Goal: Task Accomplishment & Management: Complete application form

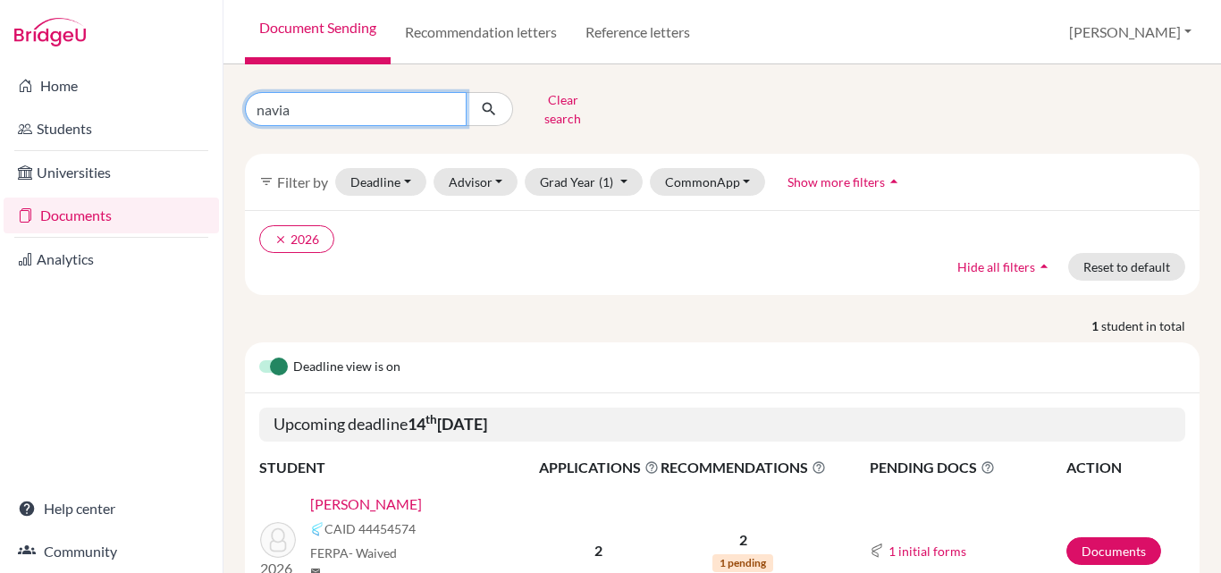
click at [347, 111] on input "navia" at bounding box center [356, 109] width 222 height 34
type input "n"
type input "arabia"
click button "submit" at bounding box center [489, 109] width 47 height 34
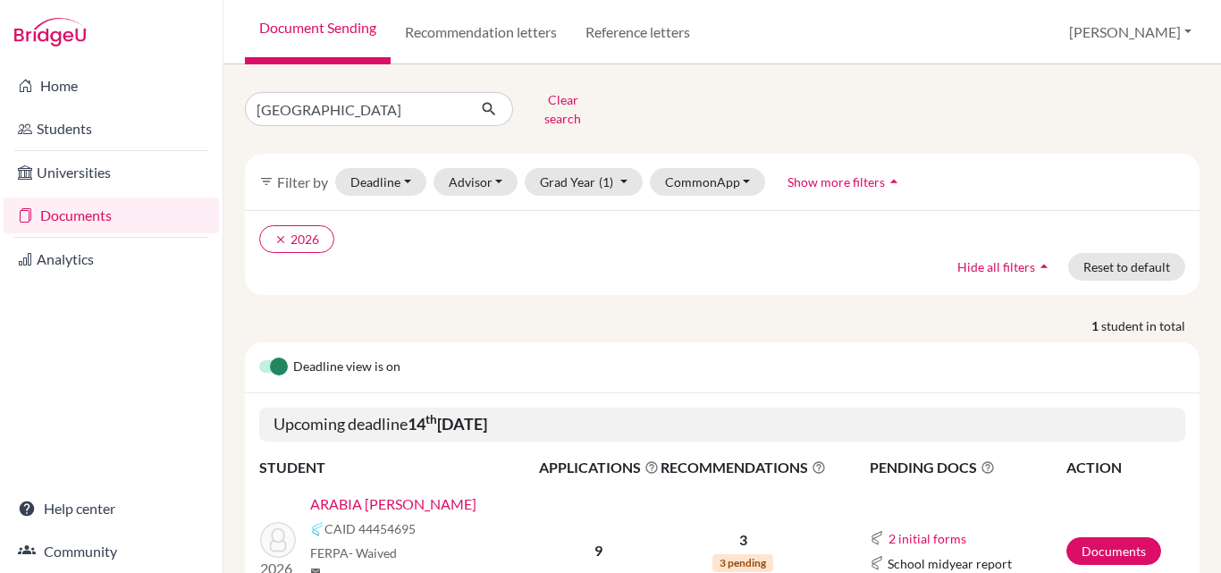
click at [414, 495] on link "ARABIA [PERSON_NAME]" at bounding box center [393, 504] width 166 height 21
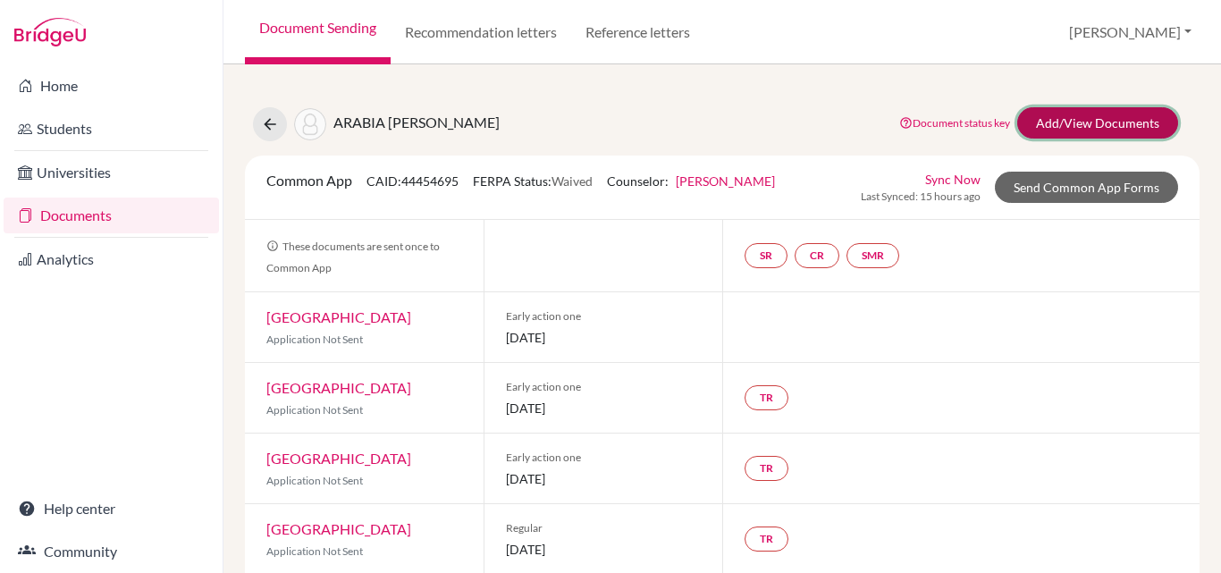
click at [1090, 119] on link "Add/View Documents" at bounding box center [1098, 122] width 161 height 31
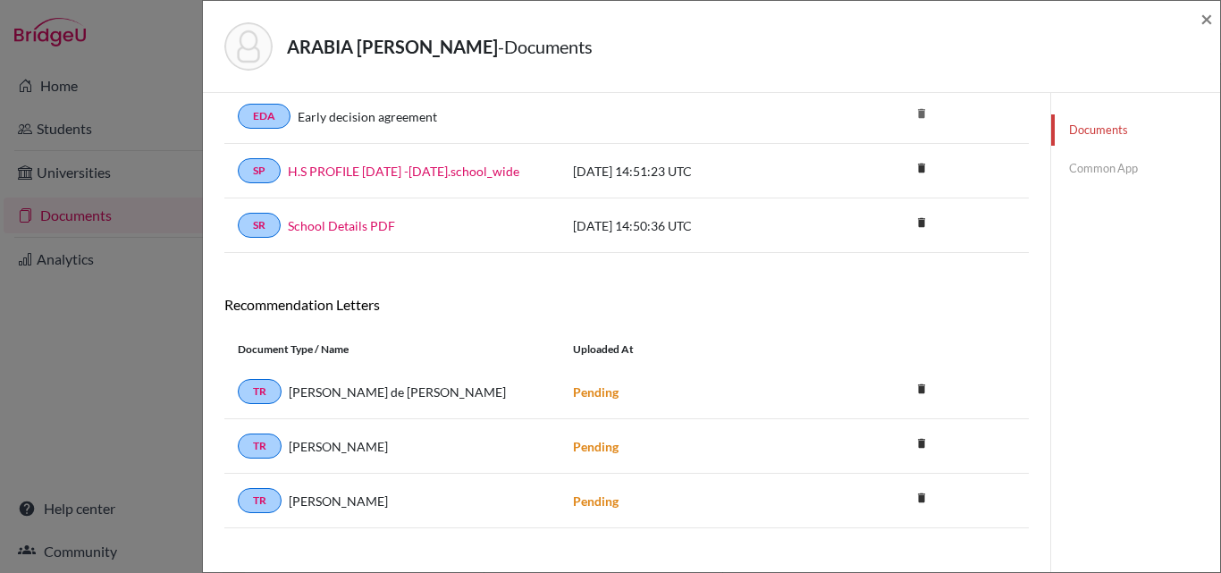
scroll to position [111, 0]
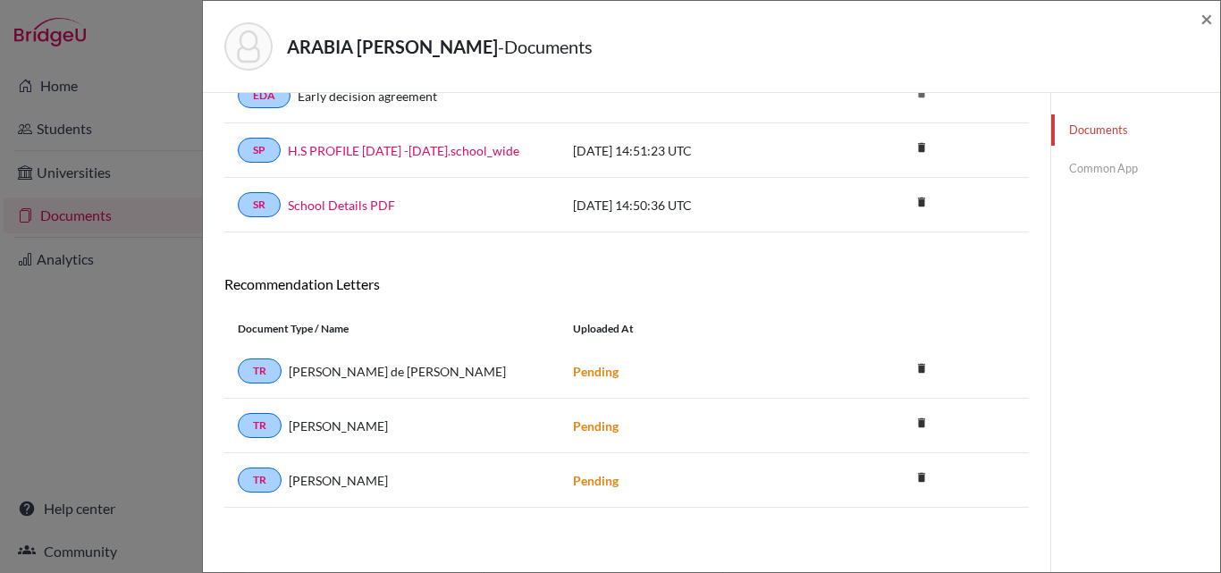
click at [1095, 171] on link "Common App" at bounding box center [1135, 168] width 169 height 31
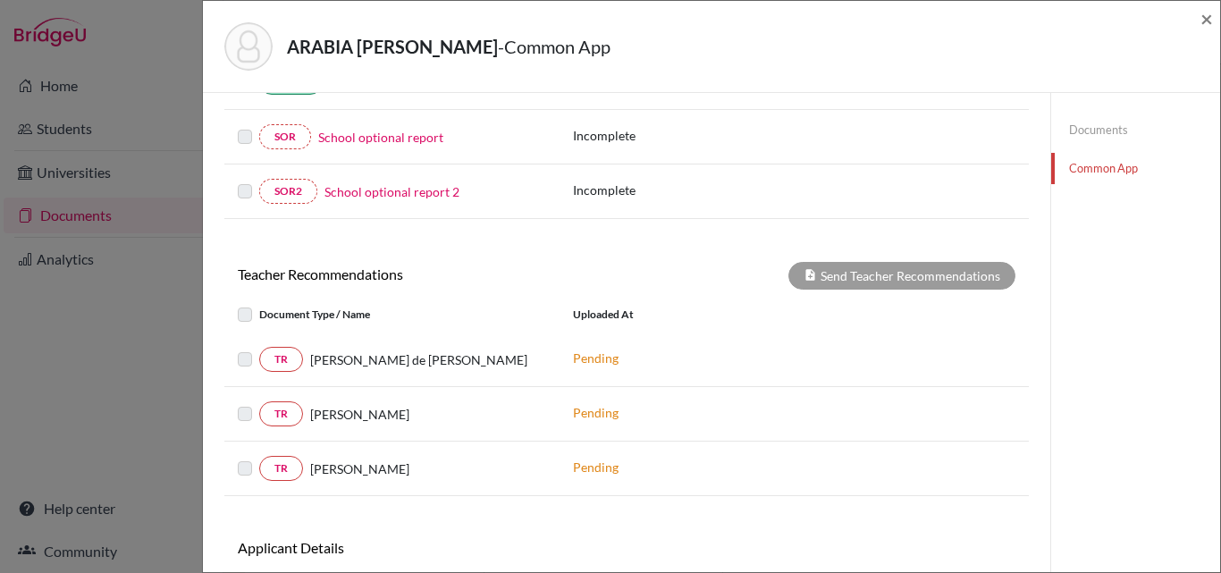
scroll to position [527, 0]
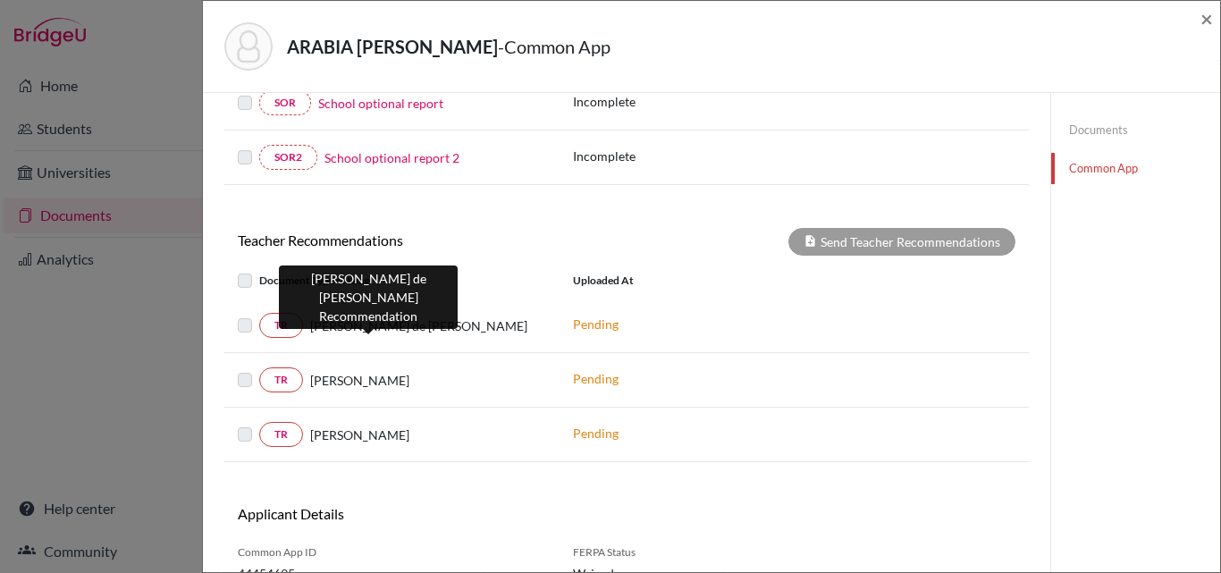
click at [386, 330] on span "Ivar de Jesus Moreno" at bounding box center [418, 326] width 217 height 19
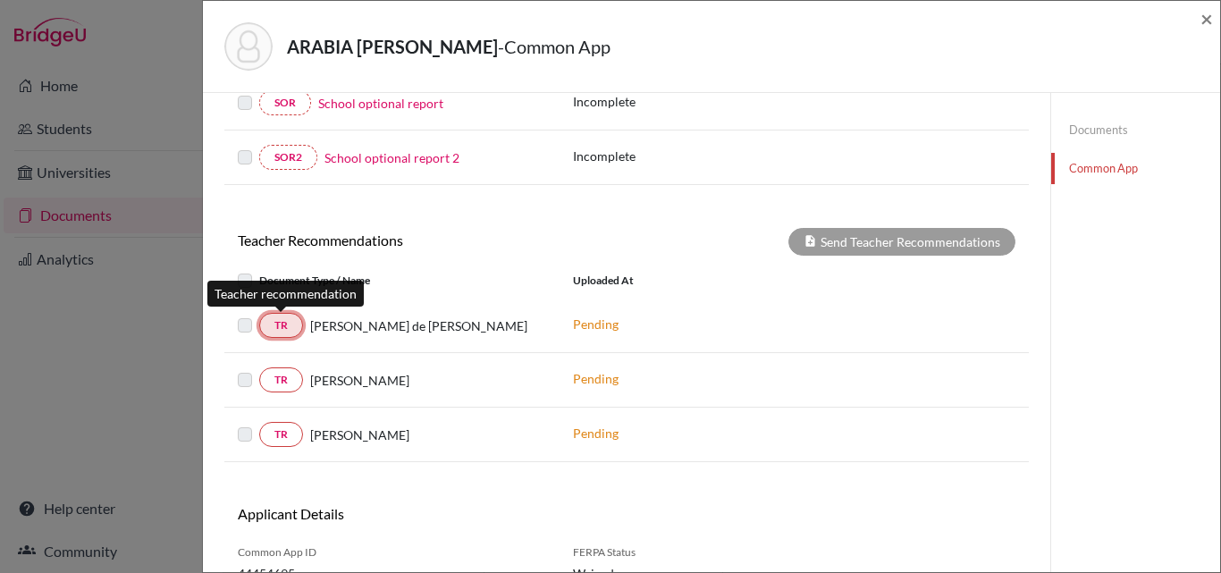
click at [282, 330] on link "TR" at bounding box center [281, 325] width 44 height 25
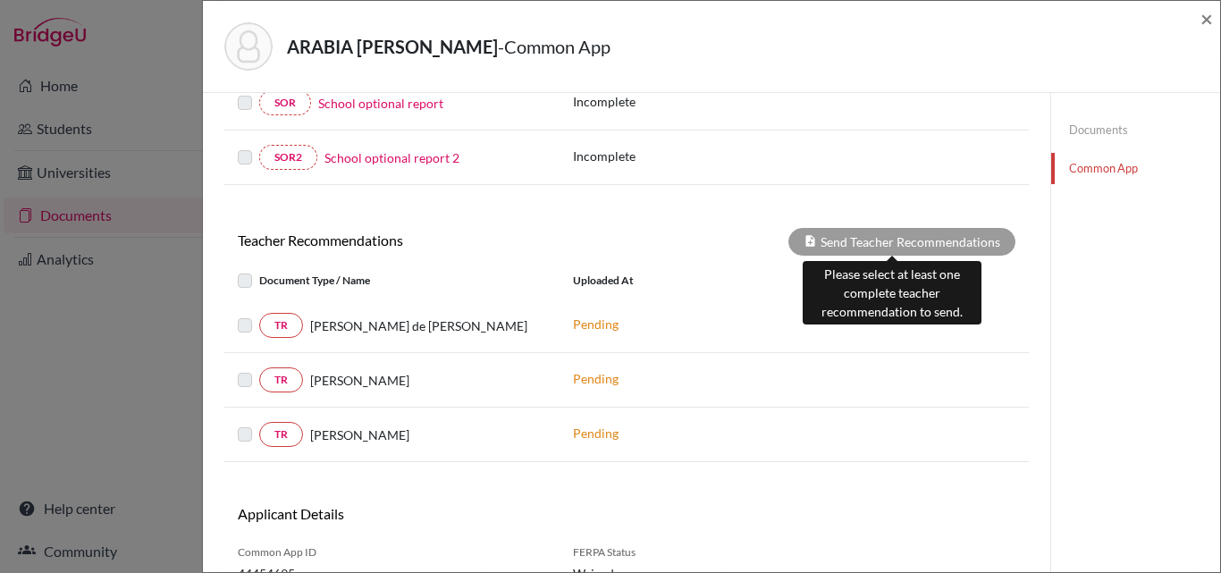
click at [916, 243] on div "Send Teacher Recommendations" at bounding box center [902, 242] width 227 height 28
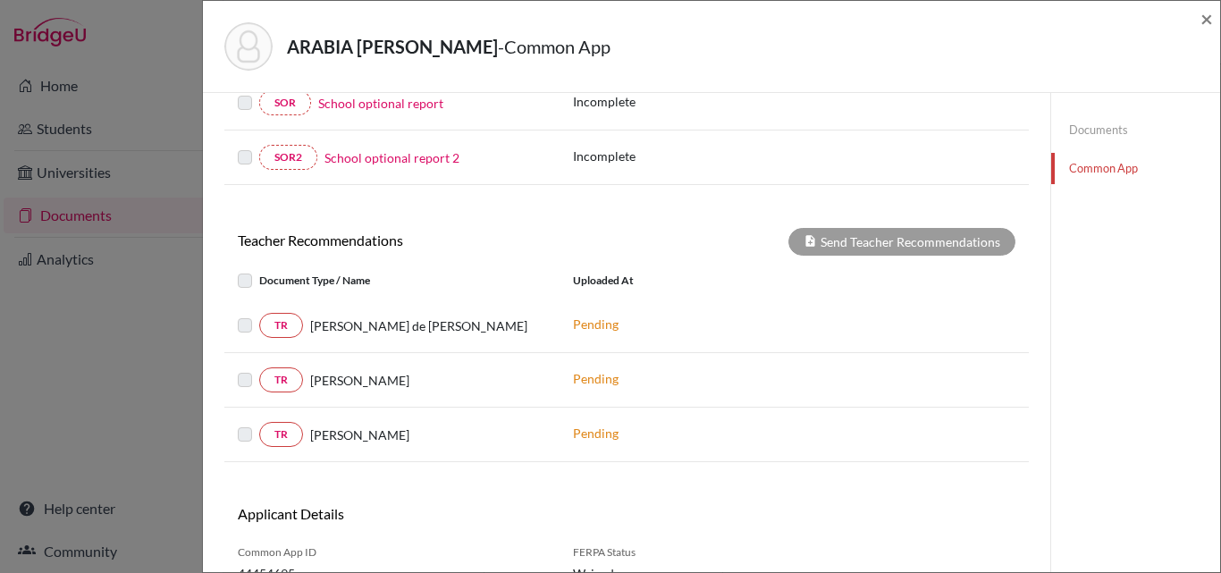
click at [259, 315] on label at bounding box center [259, 315] width 0 height 0
click at [241, 392] on div "TR Liam Shaughnessy" at bounding box center [392, 379] width 308 height 25
click at [239, 450] on div "TR Fernando Posso Pending" at bounding box center [626, 435] width 805 height 55
click at [752, 389] on div "Pending" at bounding box center [694, 380] width 268 height 22
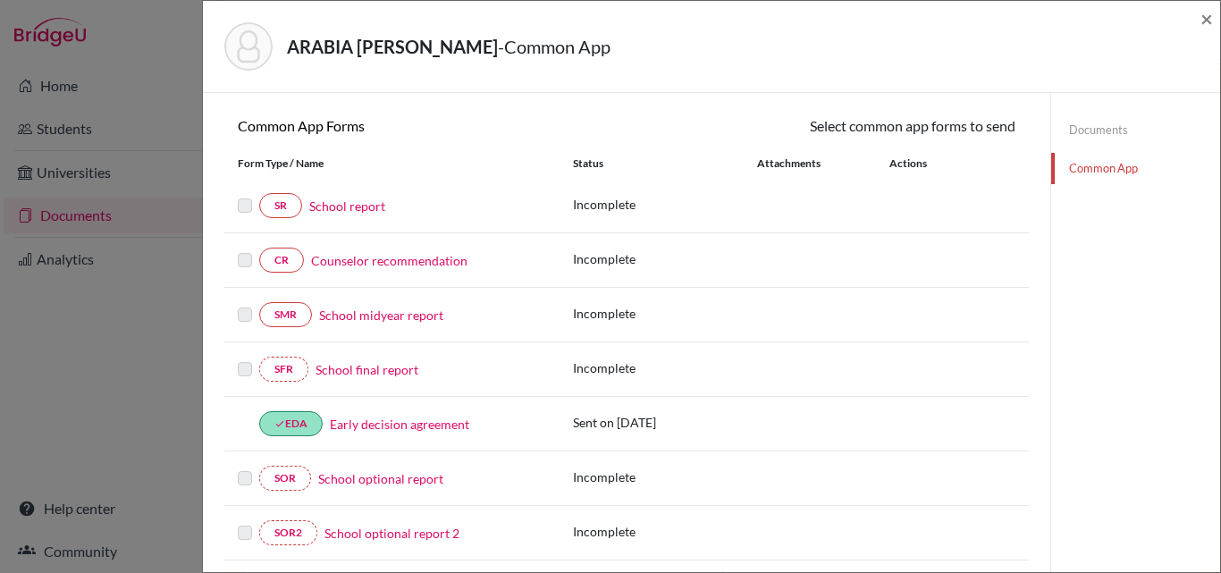
scroll to position [152, 0]
click at [342, 201] on link "School report" at bounding box center [347, 205] width 76 height 19
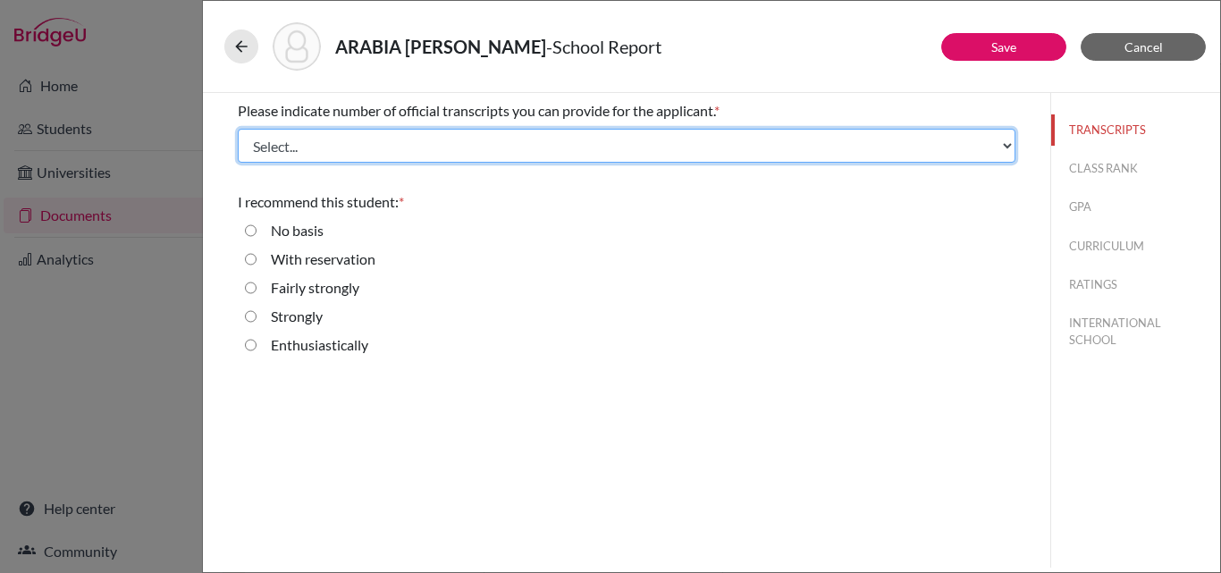
click at [291, 148] on select "Select... 1 2 3 4" at bounding box center [627, 146] width 778 height 34
select select "1"
click at [238, 129] on select "Select... 1 2 3 4" at bounding box center [627, 146] width 778 height 34
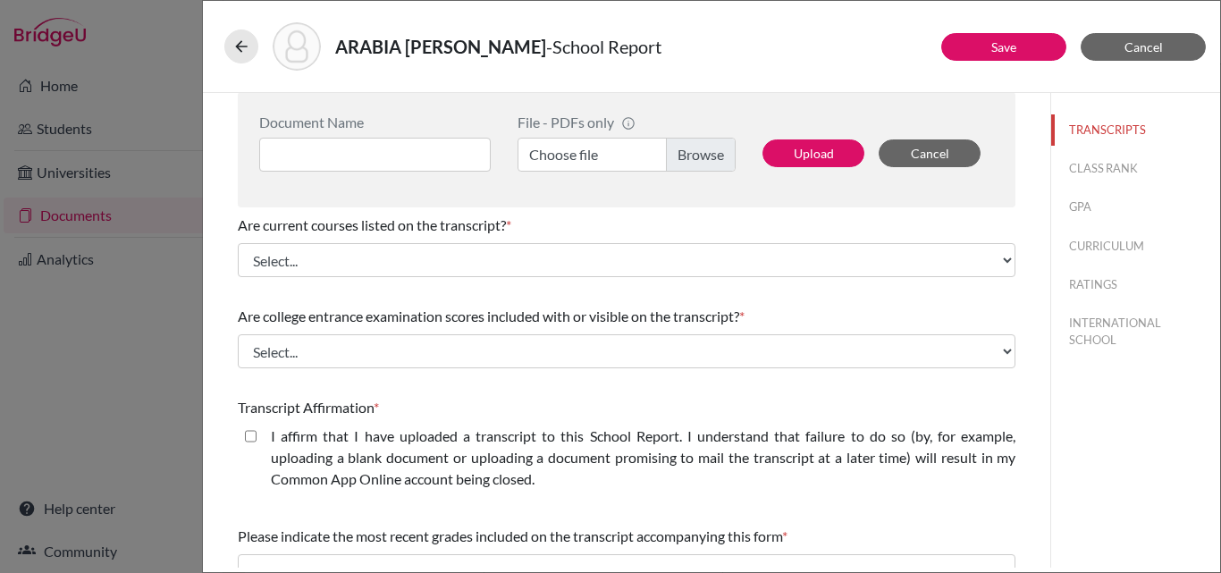
scroll to position [185, 0]
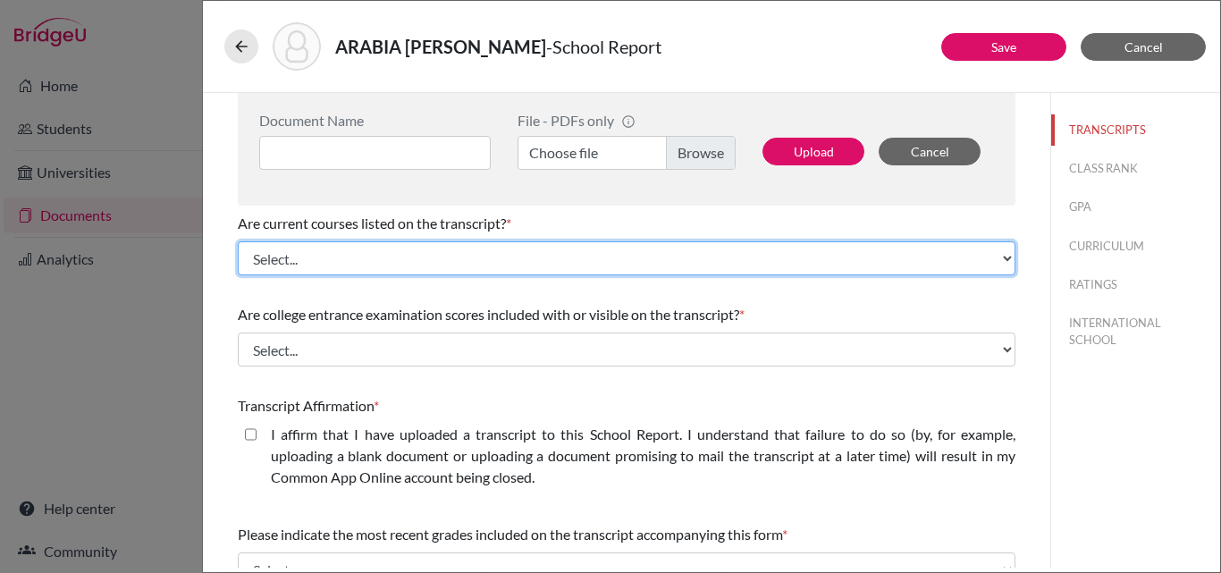
click at [349, 268] on select "Select... Yes No" at bounding box center [627, 258] width 778 height 34
select select "0"
click at [238, 241] on select "Select... Yes No" at bounding box center [627, 258] width 778 height 34
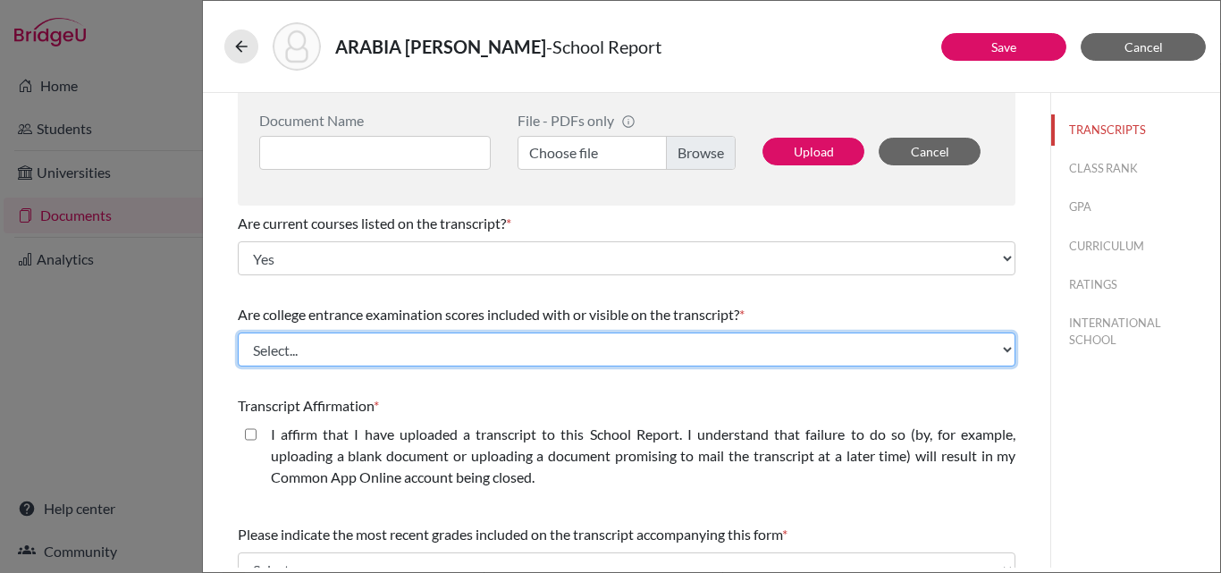
click at [309, 354] on select "Select... Yes No" at bounding box center [627, 350] width 778 height 34
select select "1"
click at [238, 333] on select "Select... Yes No" at bounding box center [627, 350] width 778 height 34
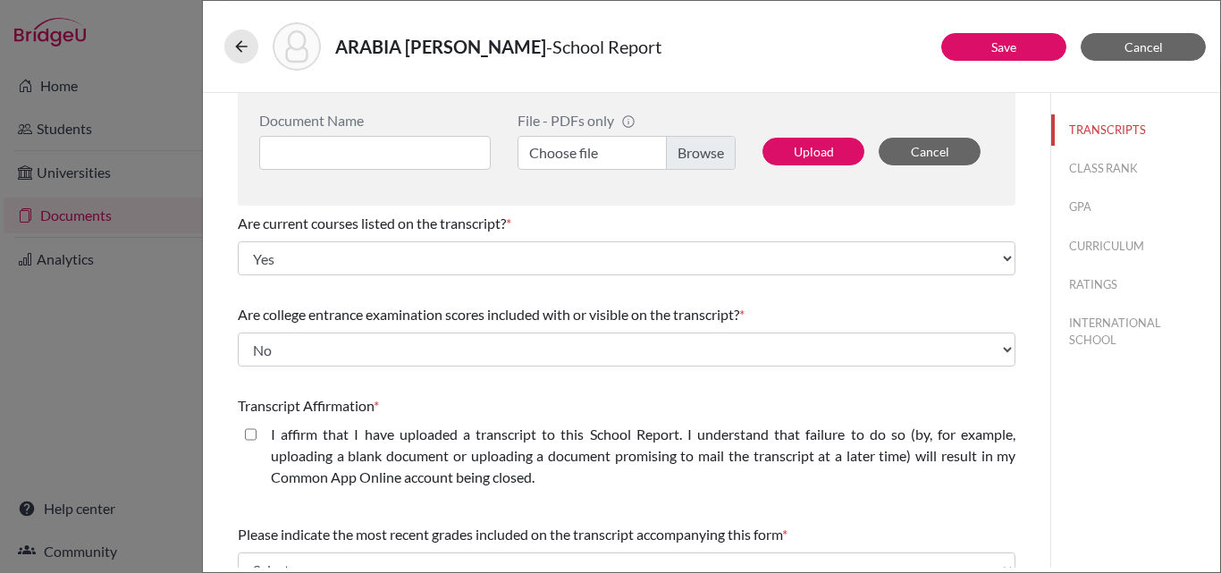
click at [253, 432] on closed\ "I affirm that I have uploaded a transcript to this School Report. I understand …" at bounding box center [251, 434] width 12 height 21
checkbox closed\ "true"
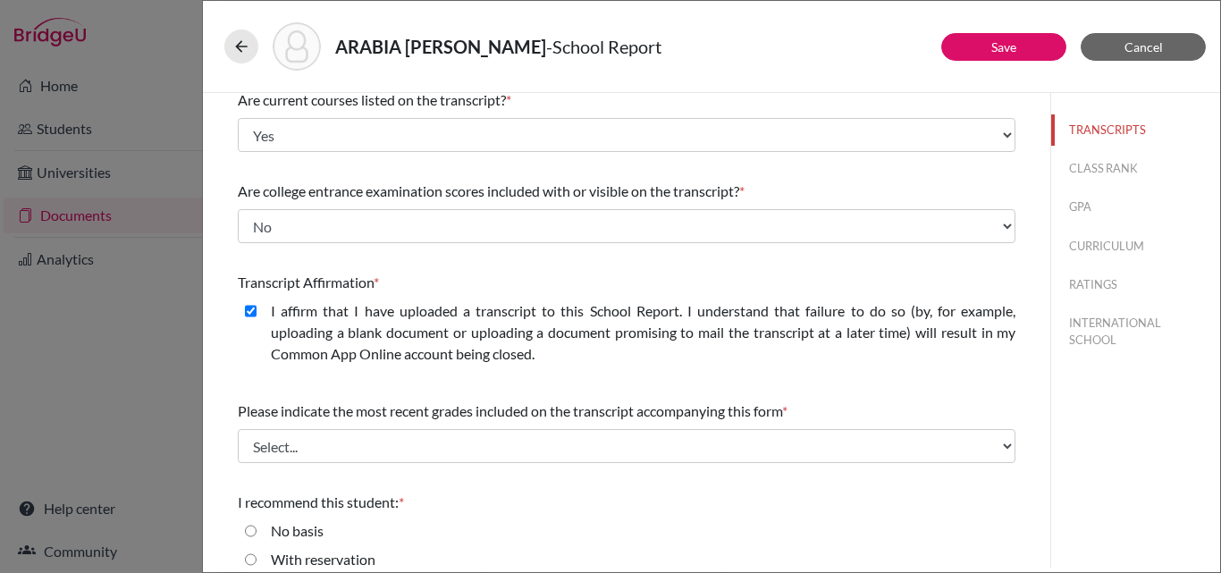
scroll to position [411, 0]
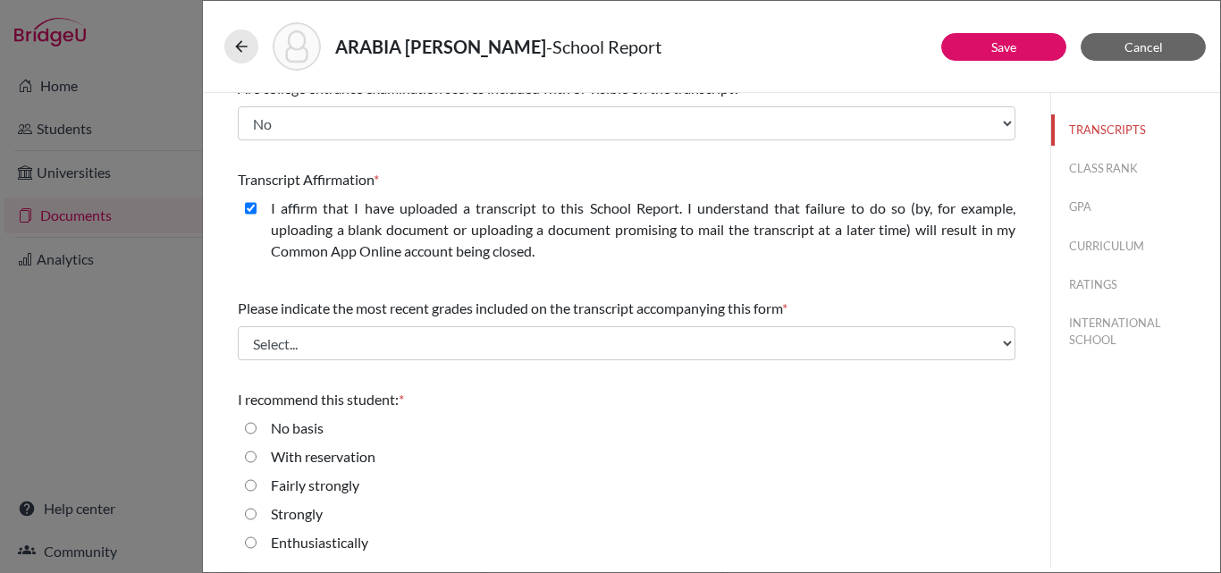
click at [475, 364] on div "Please indicate the most recent grades included on the transcript accompanying …" at bounding box center [627, 329] width 778 height 77
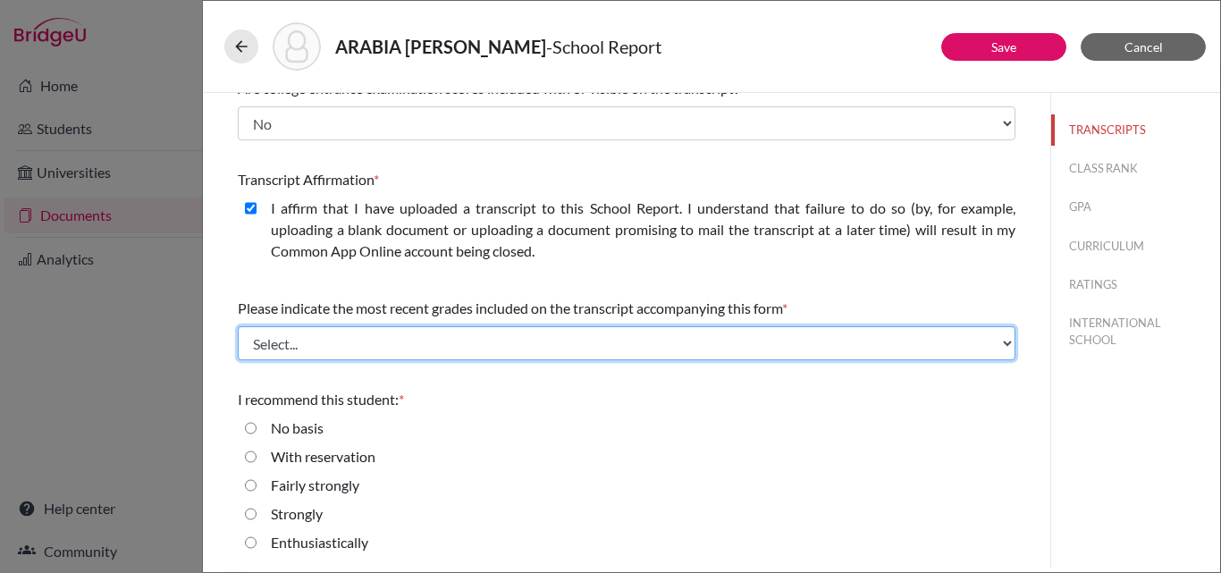
click at [437, 346] on select "Select... Final junior year grades 1st Quarter senior year grades 2nd Quarter/1…" at bounding box center [627, 343] width 778 height 34
select select "0"
click at [238, 326] on select "Select... Final junior year grades 1st Quarter senior year grades 2nd Quarter/1…" at bounding box center [627, 343] width 778 height 34
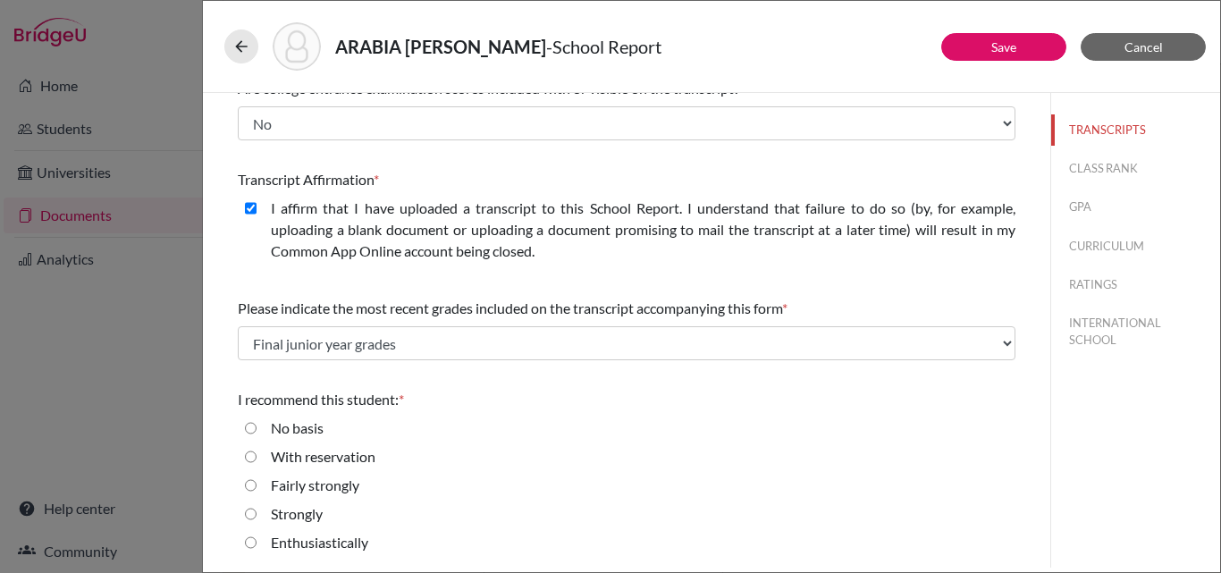
click at [282, 545] on label "Enthusiastically" at bounding box center [319, 542] width 97 height 21
click at [257, 545] on input "Enthusiastically" at bounding box center [251, 542] width 12 height 21
radio input "true"
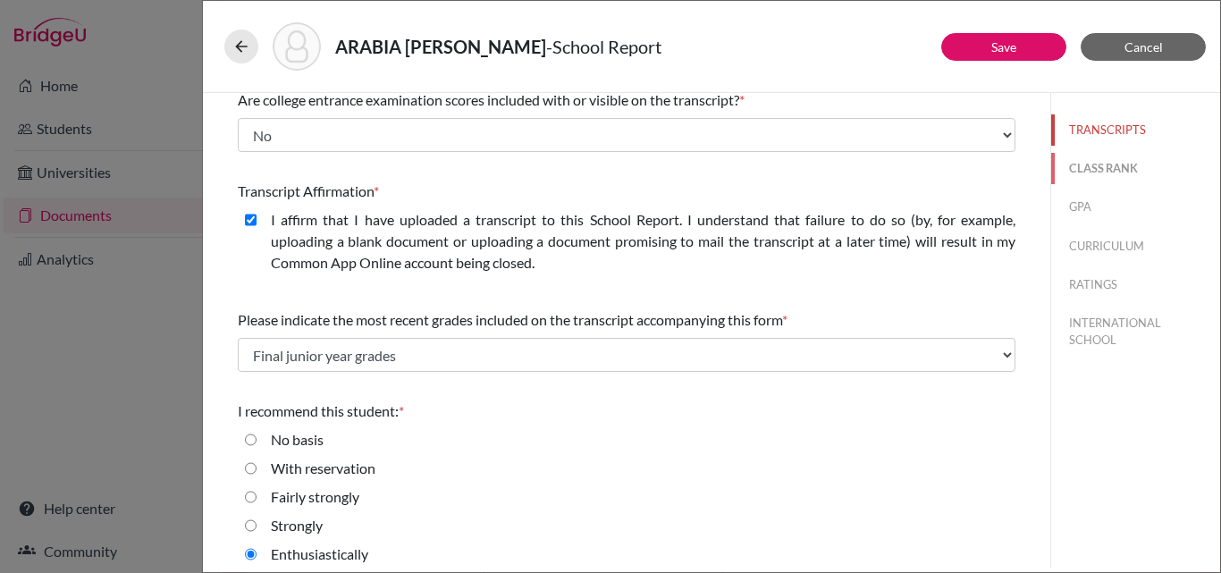
click at [1076, 166] on button "CLASS RANK" at bounding box center [1135, 168] width 169 height 31
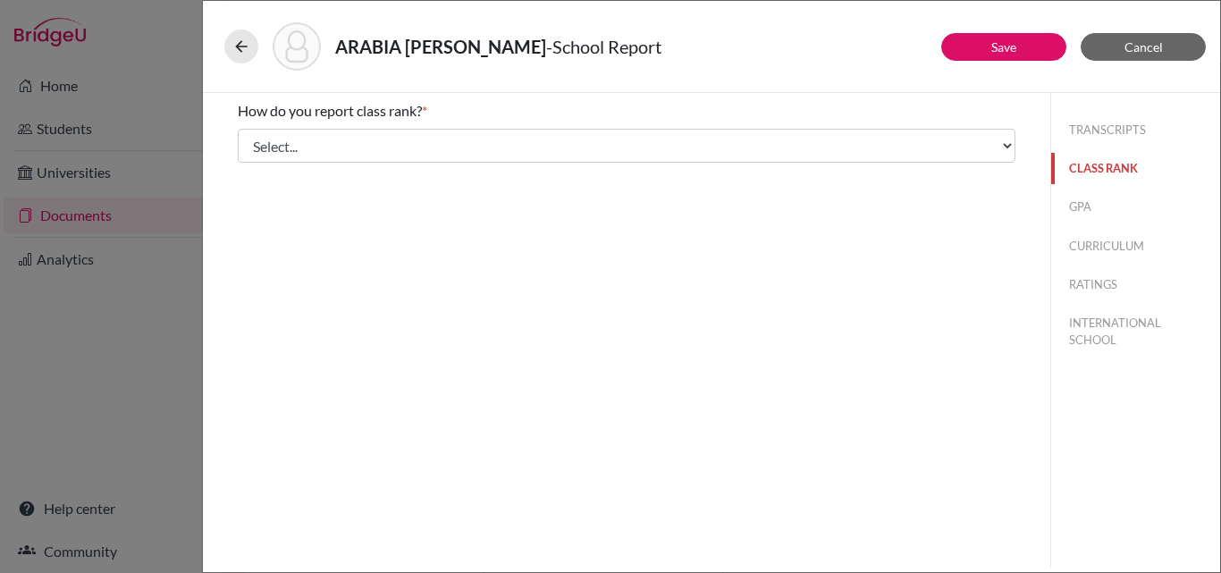
scroll to position [0, 0]
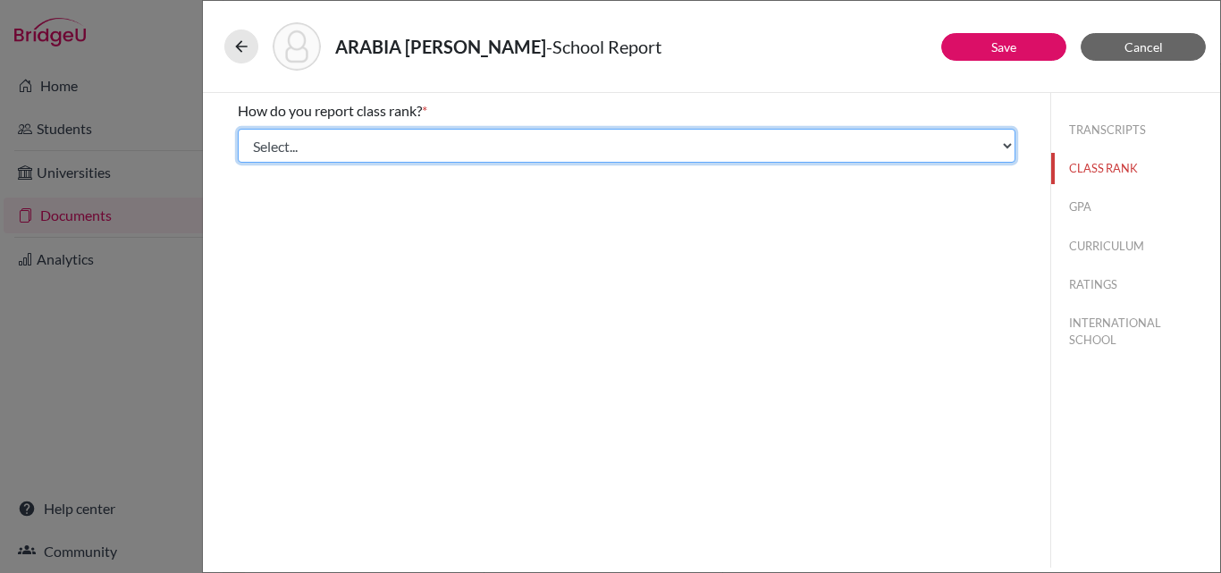
click at [541, 150] on select "Select... Exact Decile Quintile Quartile None" at bounding box center [627, 146] width 778 height 34
select select "1"
click at [238, 129] on select "Select... Exact Decile Quintile Quartile None" at bounding box center [627, 146] width 778 height 34
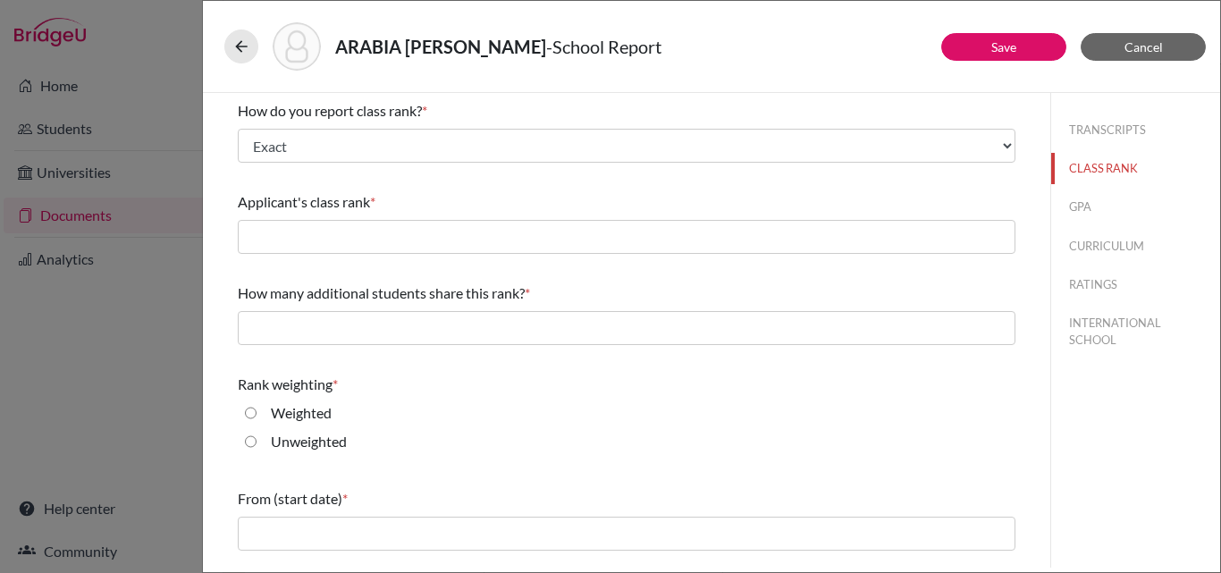
click at [249, 440] on input "Unweighted" at bounding box center [251, 441] width 12 height 21
radio input "true"
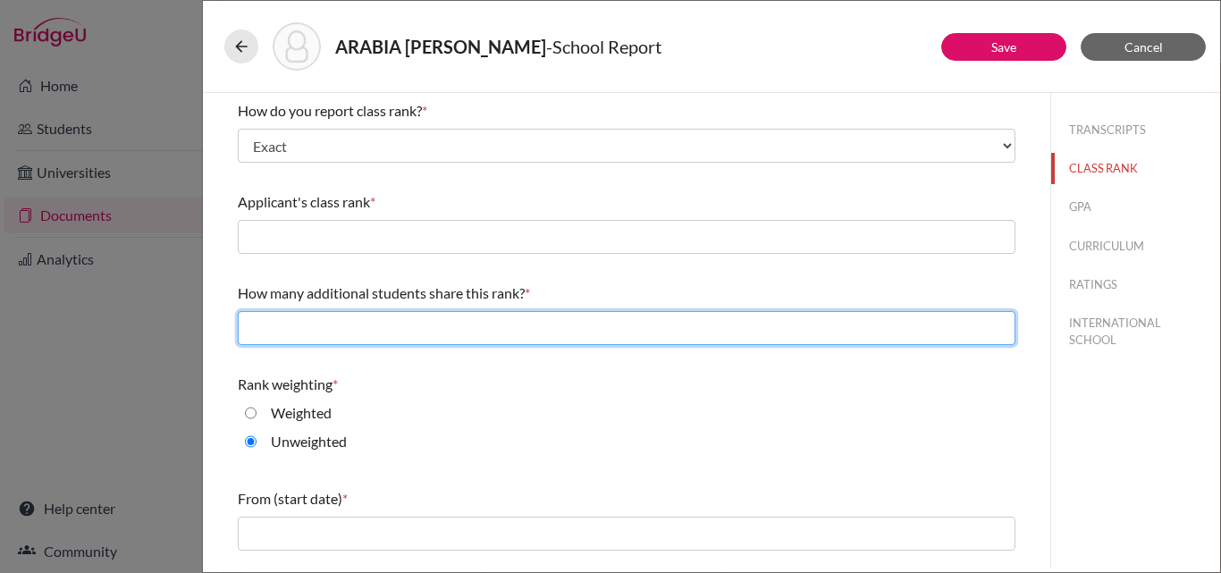
click at [342, 327] on input "text" at bounding box center [627, 328] width 778 height 34
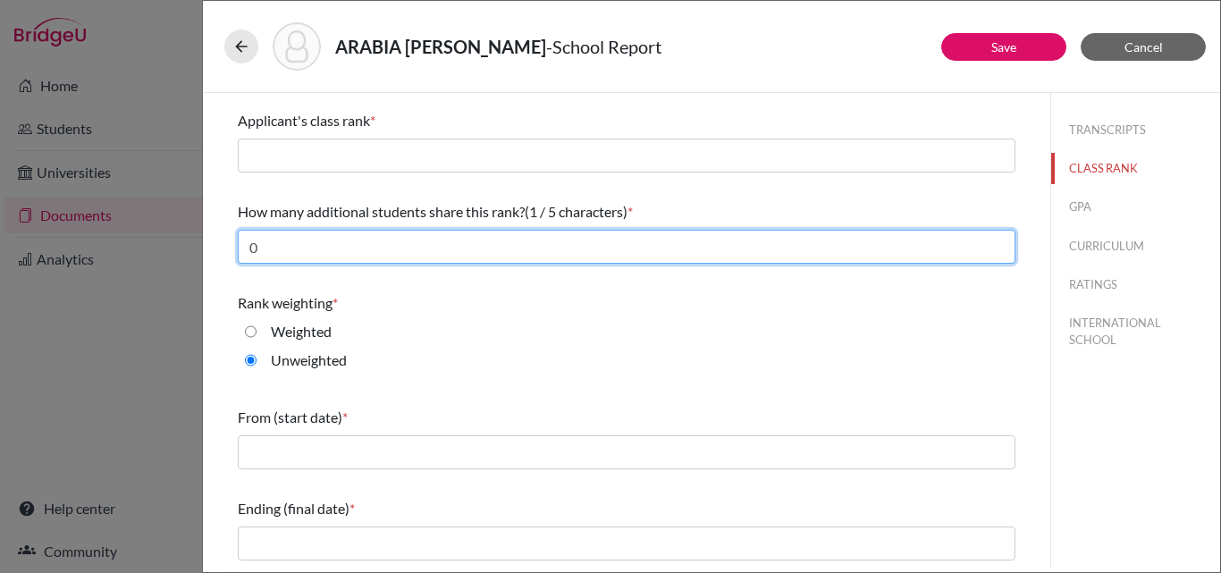
type input "0"
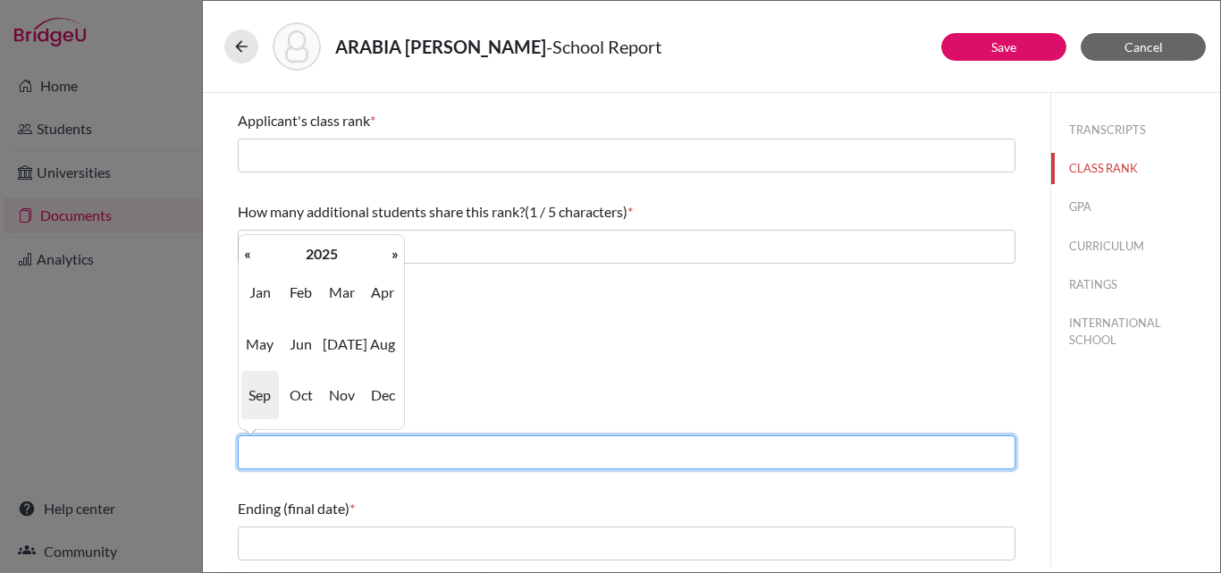
click at [280, 452] on input "text" at bounding box center [627, 452] width 778 height 34
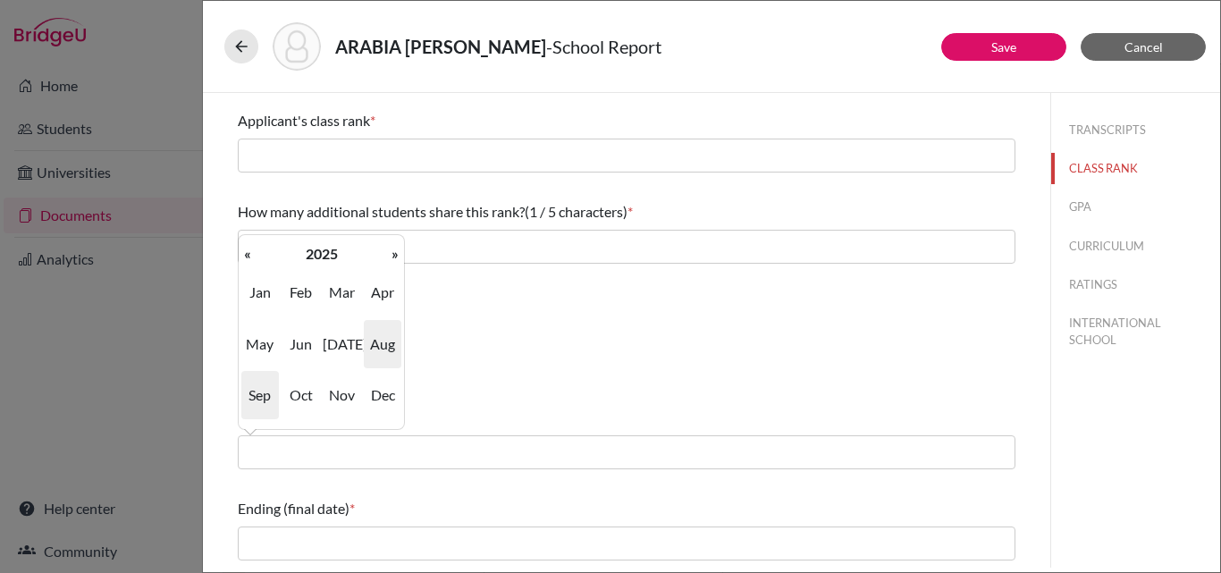
click at [385, 348] on span "Aug" at bounding box center [383, 344] width 38 height 48
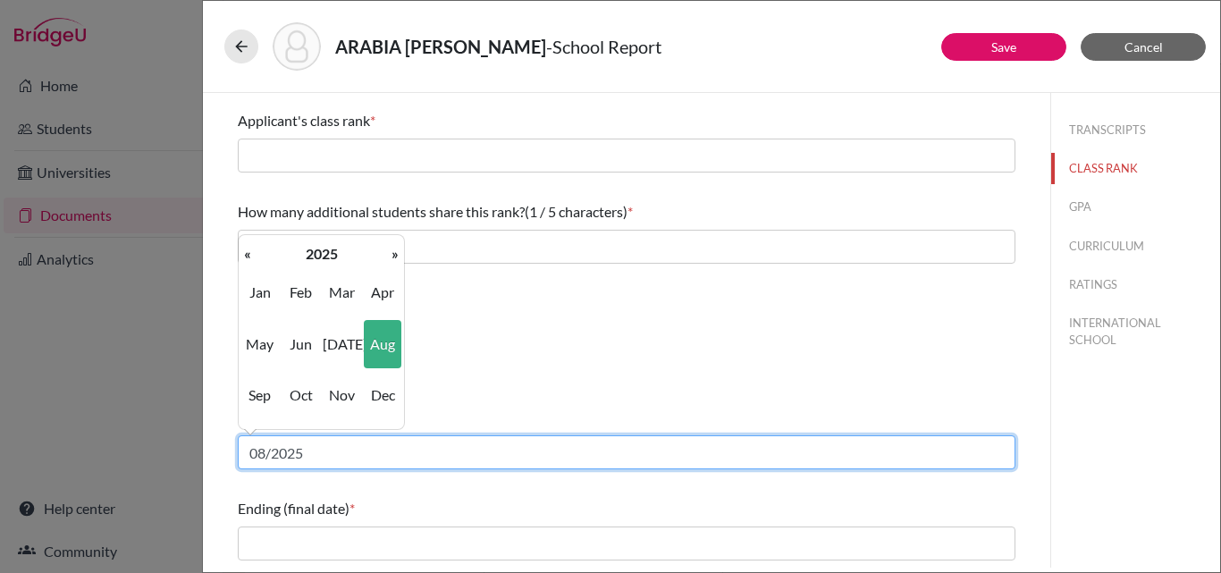
click at [316, 457] on input "08/2025" at bounding box center [627, 452] width 778 height 34
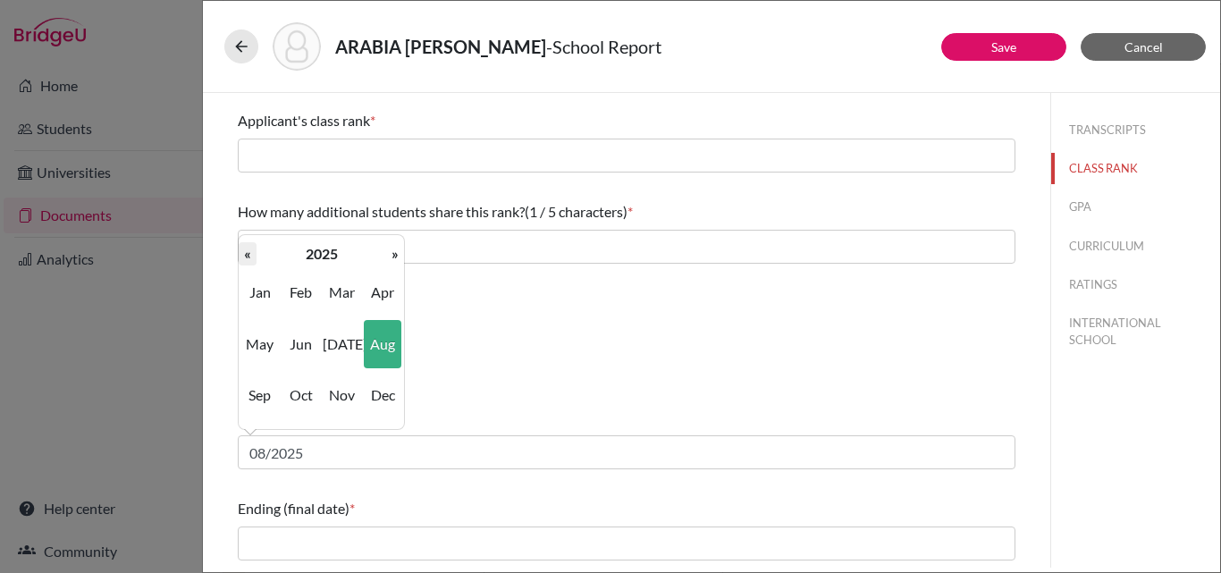
click at [246, 253] on th "«" at bounding box center [248, 253] width 18 height 23
click at [376, 343] on span "Aug" at bounding box center [383, 344] width 38 height 48
type input "08/2022"
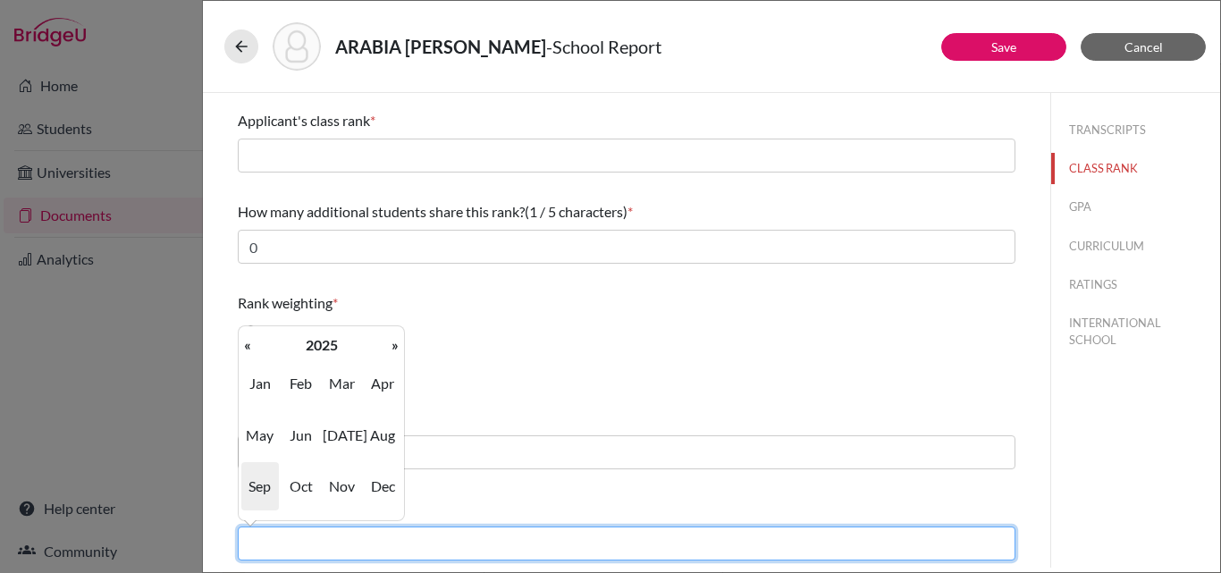
click at [278, 539] on input "text" at bounding box center [627, 544] width 778 height 34
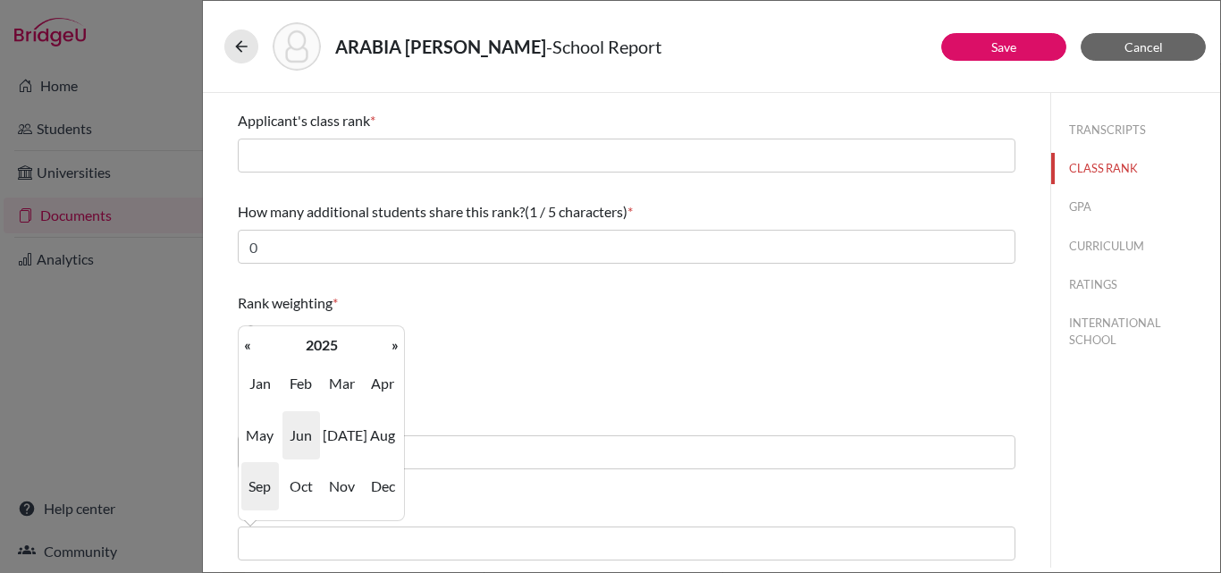
click at [297, 435] on span "Jun" at bounding box center [302, 435] width 38 height 48
type input "06/2025"
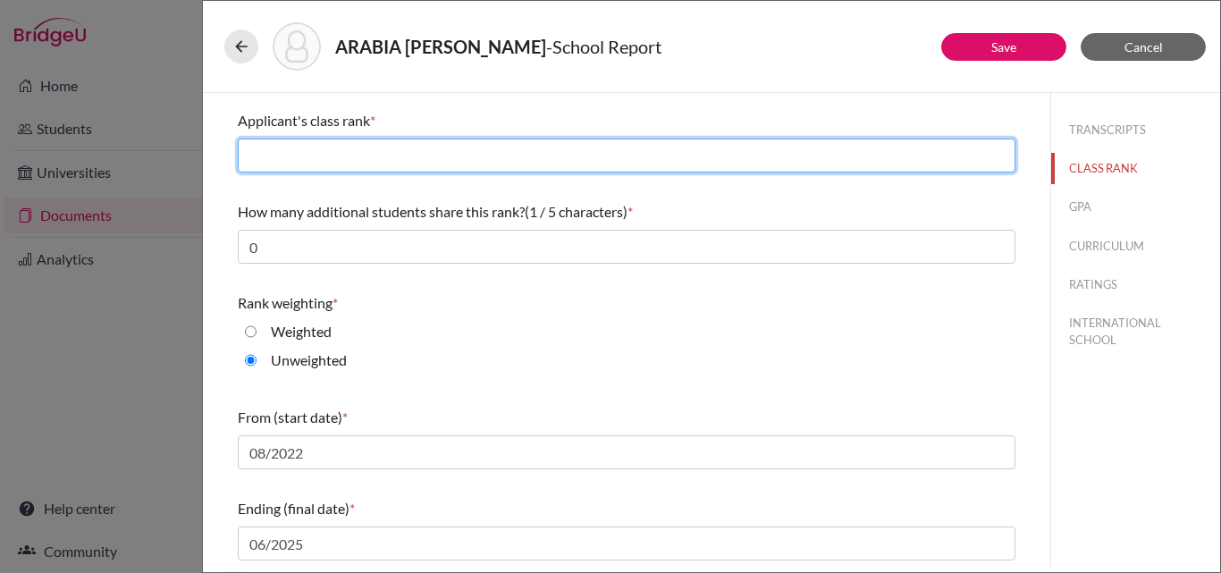
click at [259, 160] on input "text" at bounding box center [627, 156] width 778 height 34
type input "28"
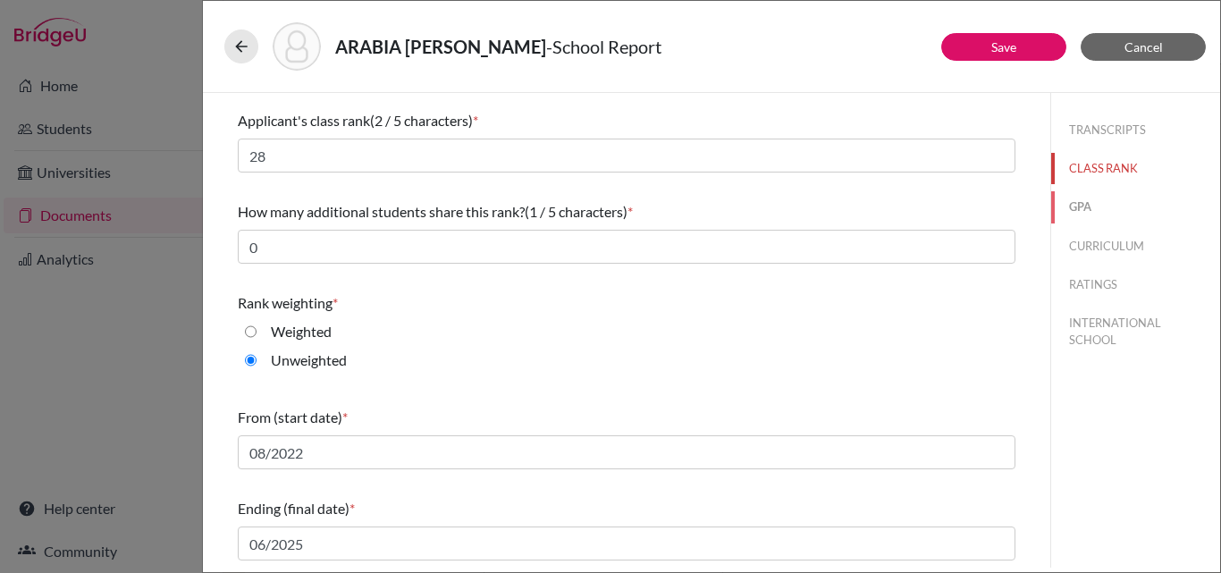
drag, startPoint x: 1061, startPoint y: 204, endPoint x: 1077, endPoint y: 214, distance: 18.1
click at [1077, 214] on button "GPA" at bounding box center [1135, 206] width 169 height 31
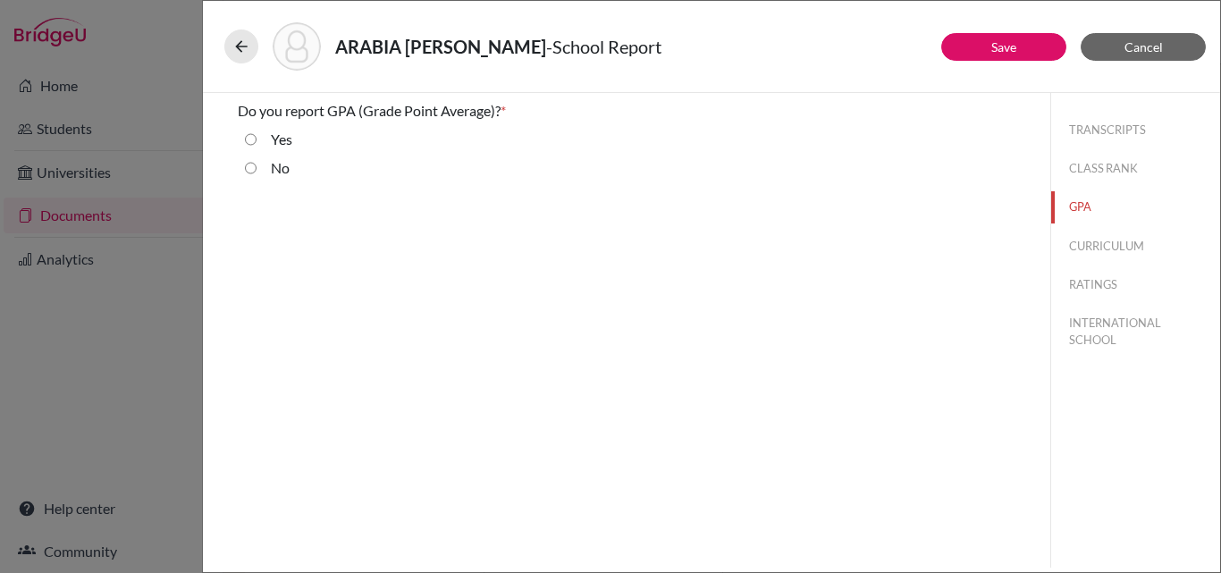
click at [252, 140] on input "Yes" at bounding box center [251, 139] width 12 height 21
radio input "true"
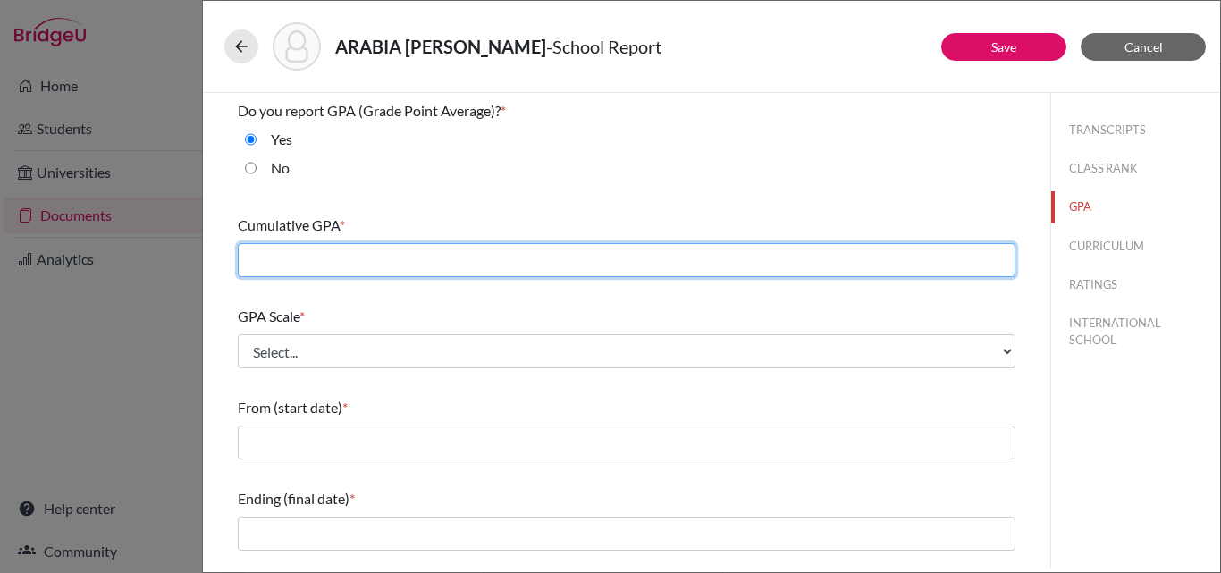
click at [293, 253] on input "text" at bounding box center [627, 260] width 778 height 34
type input "3.39"
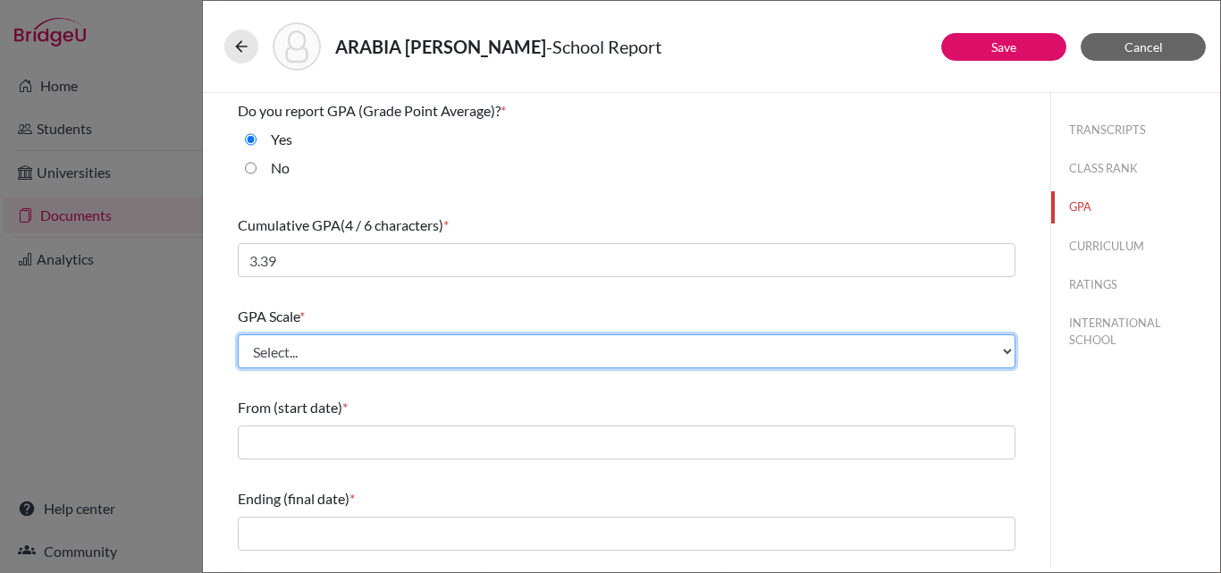
click at [301, 350] on select "Select... 4 5 6 7 8 9 10 11 12 13 14 15 16 17 18 19 20 100" at bounding box center [627, 351] width 778 height 34
select select "4"
click at [238, 334] on select "Select... 4 5 6 7 8 9 10 11 12 13 14 15 16 17 18 19 20 100" at bounding box center [627, 351] width 778 height 34
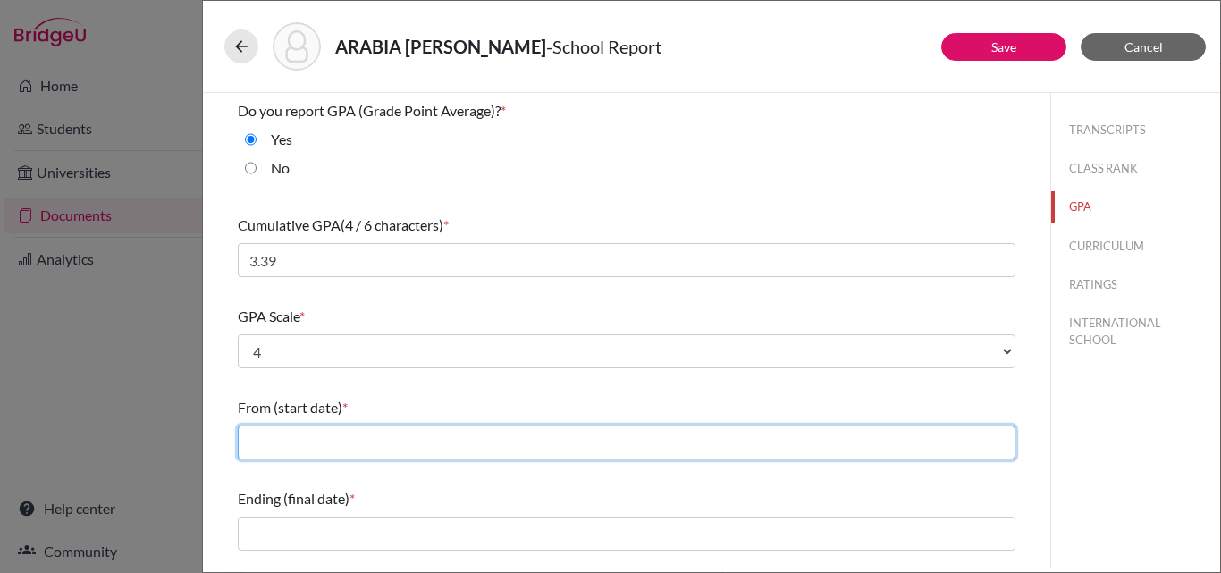
click at [298, 439] on input "text" at bounding box center [627, 443] width 778 height 34
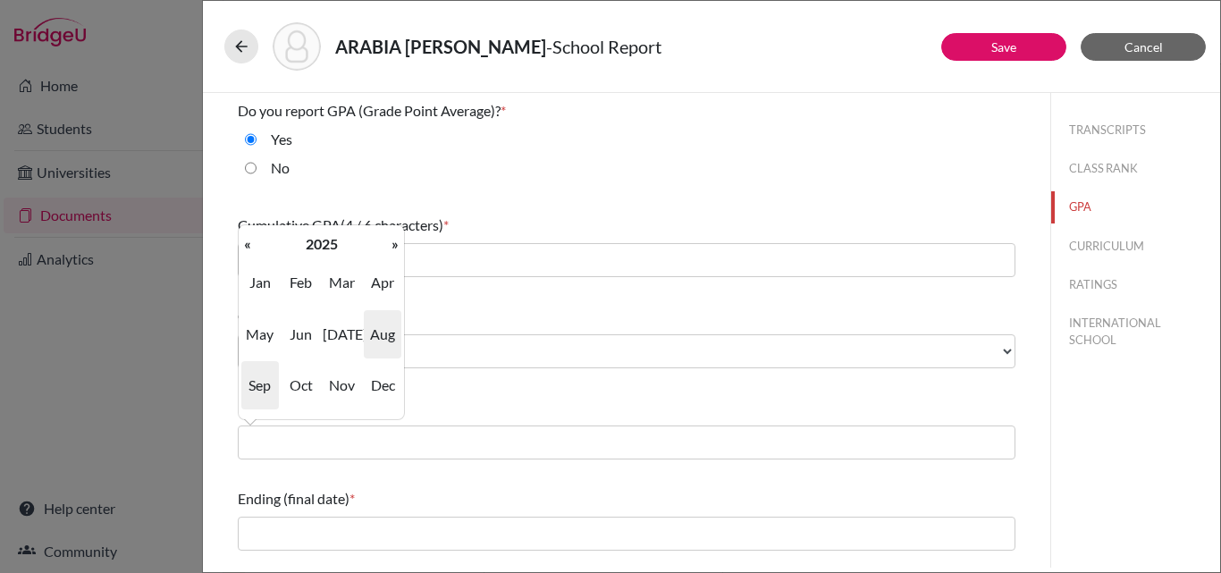
click at [381, 336] on span "Aug" at bounding box center [383, 334] width 38 height 48
type input "08/2025"
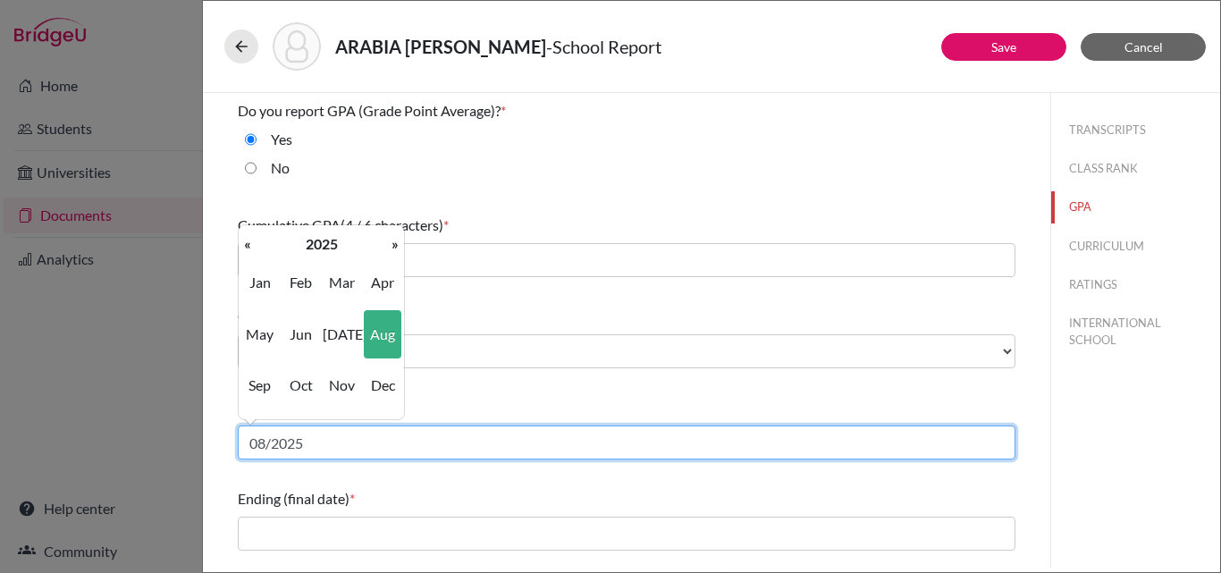
click at [332, 439] on input "08/2025" at bounding box center [627, 443] width 778 height 34
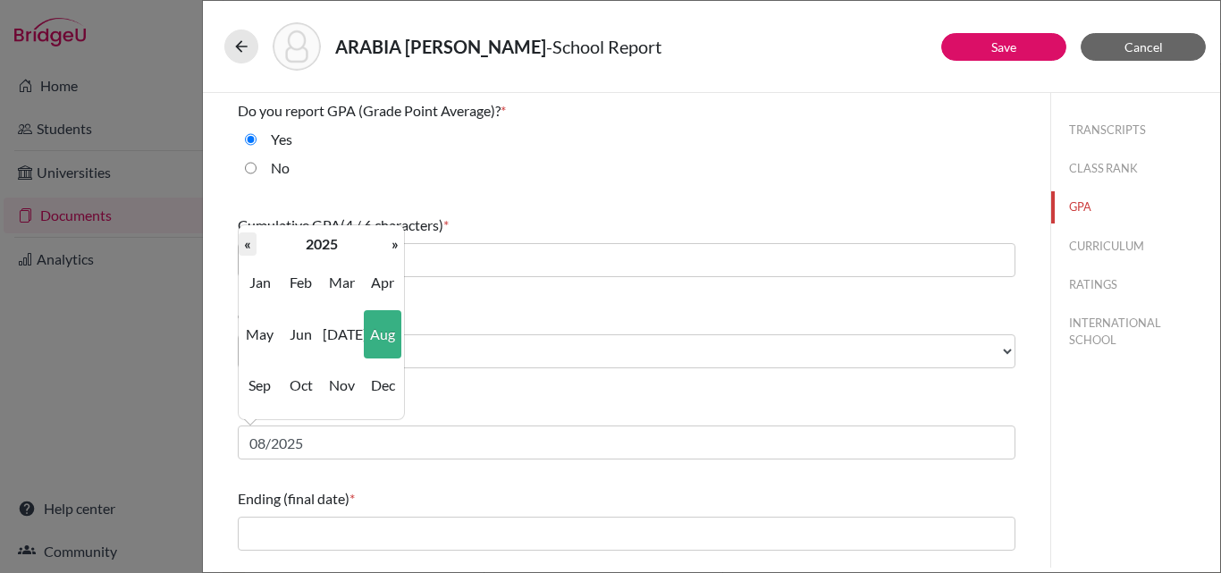
click at [249, 249] on th "«" at bounding box center [248, 243] width 18 height 23
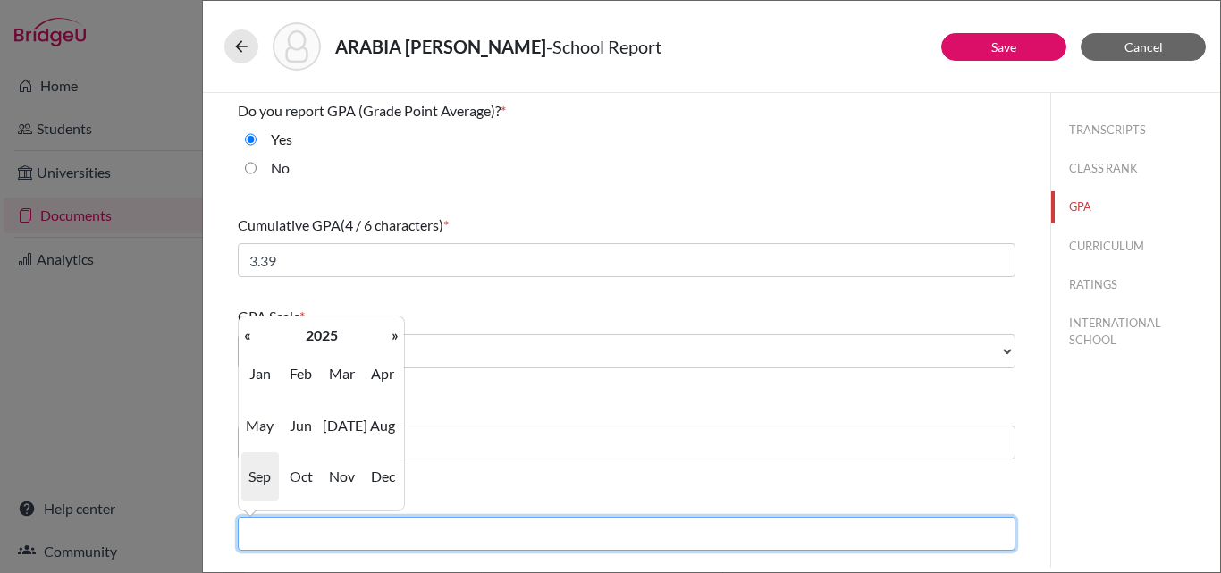
click at [342, 536] on input "text" at bounding box center [627, 534] width 778 height 34
type input "06/2025"
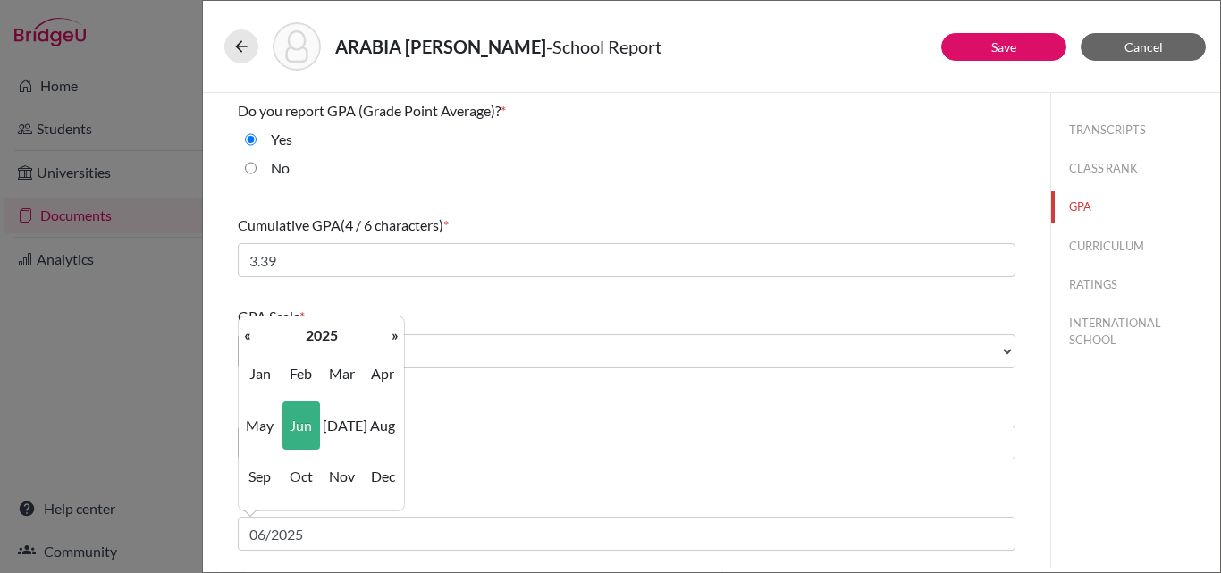
click at [465, 468] on div "Do you report GPA (Grade Point Average)? * Yes No Cumulative GPA (4 / 6 charact…" at bounding box center [627, 474] width 778 height 762
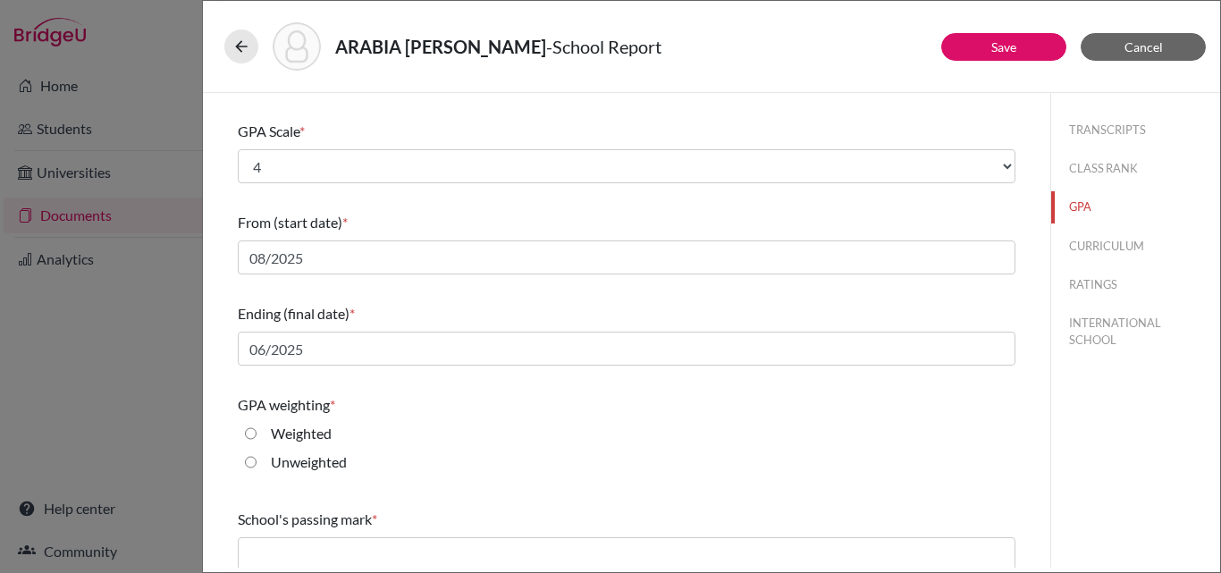
scroll to position [287, 0]
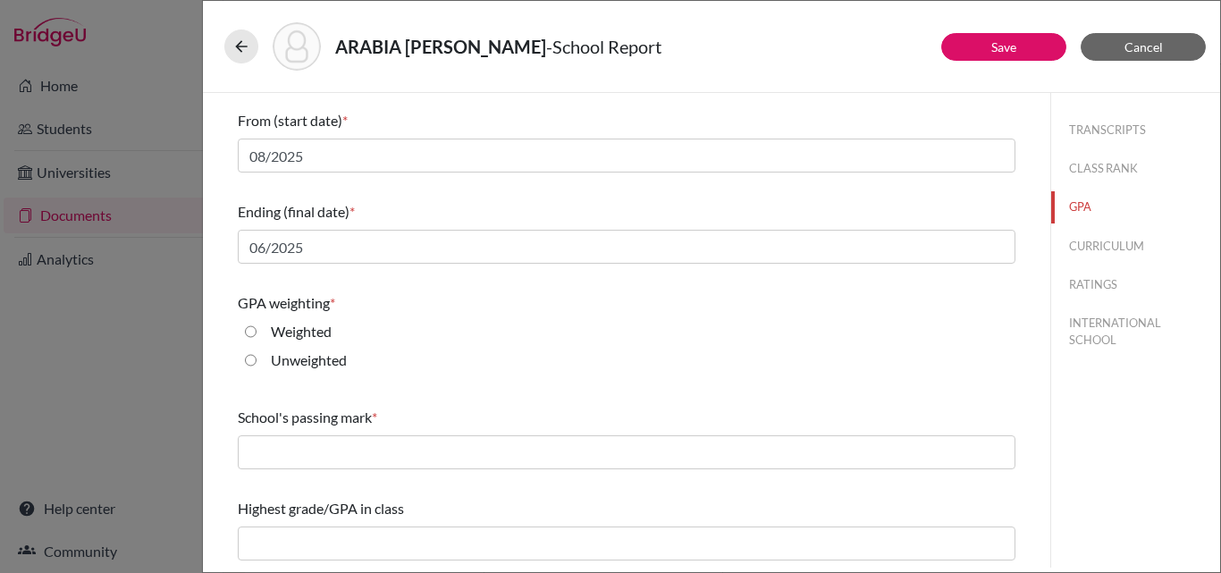
click at [249, 357] on input "Unweighted" at bounding box center [251, 360] width 12 height 21
radio input "true"
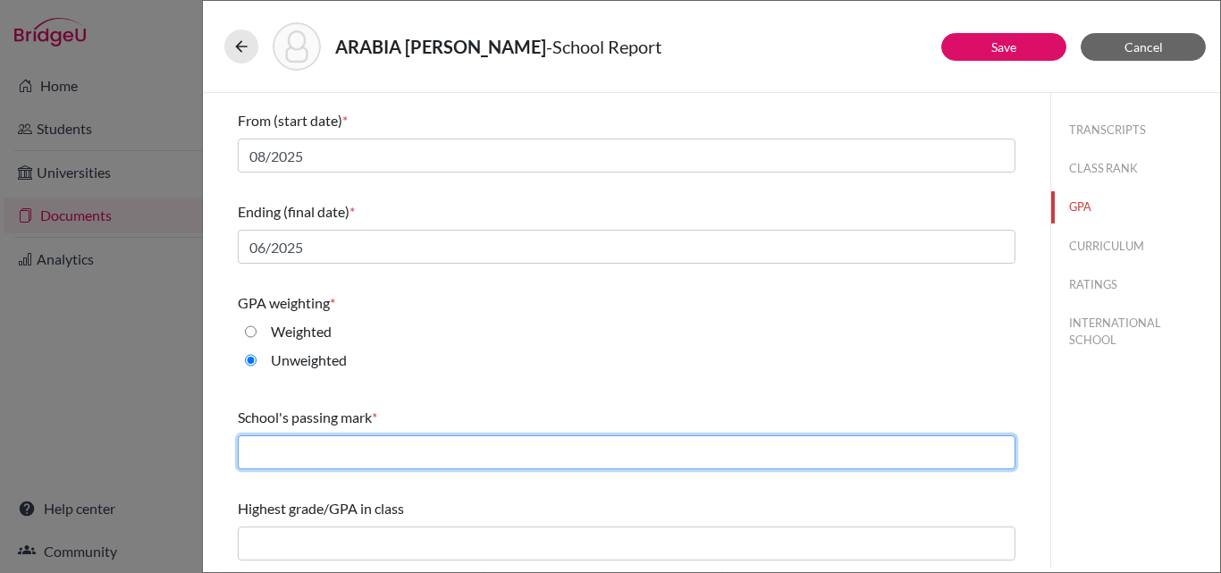
click at [271, 461] on input "text" at bounding box center [627, 452] width 778 height 34
type input "2.00"
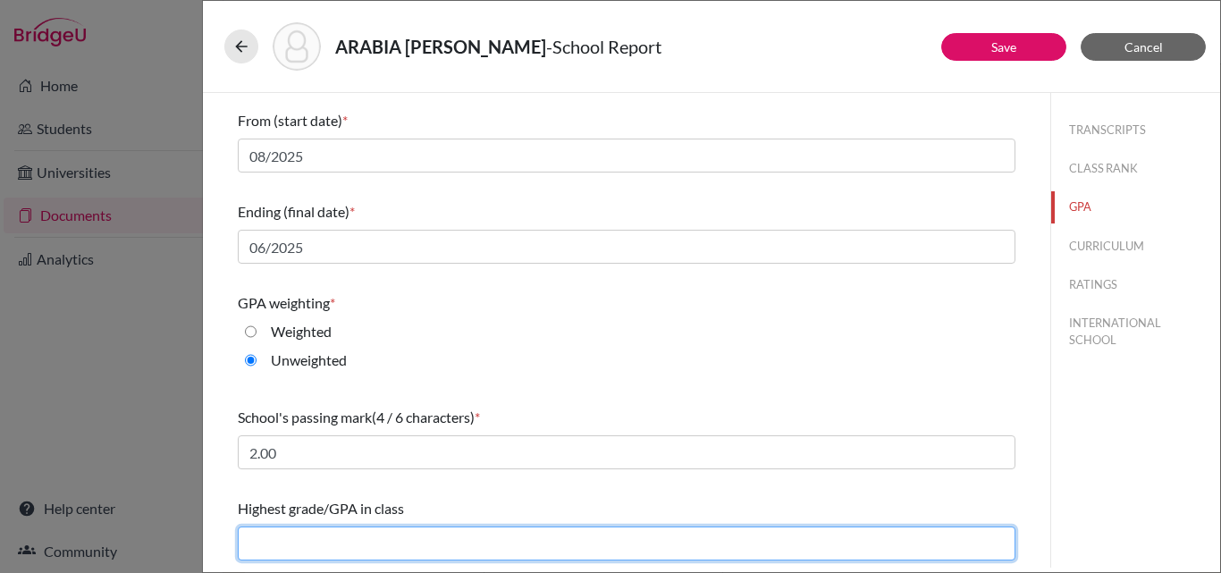
click at [292, 544] on input "text" at bounding box center [627, 544] width 778 height 34
click at [283, 557] on input "text" at bounding box center [627, 544] width 778 height 34
type input "3.84"
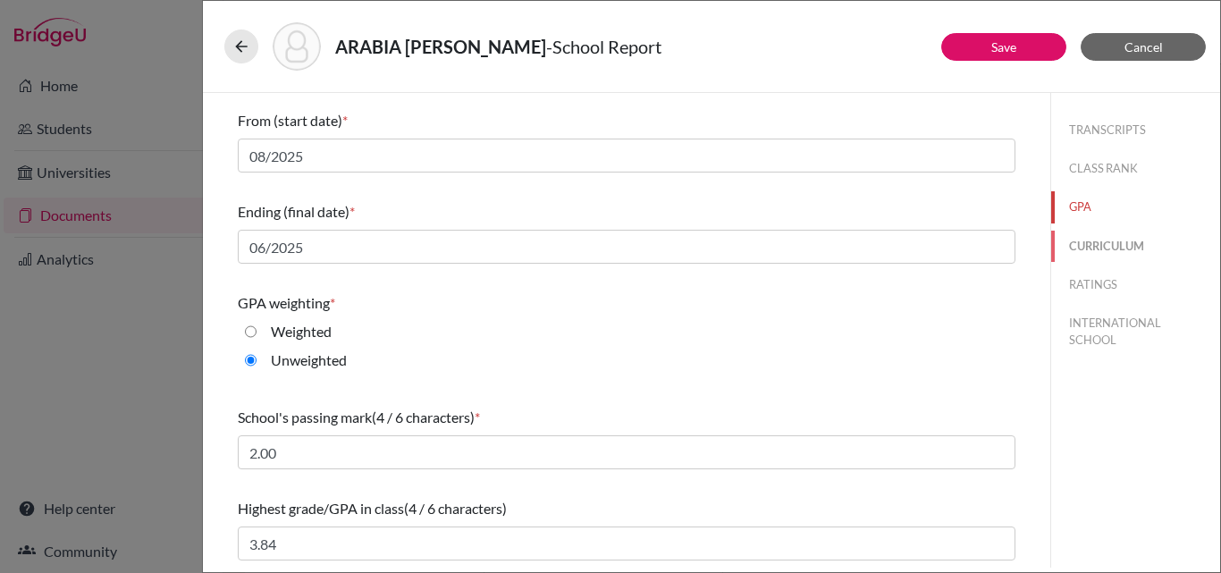
click at [1098, 244] on button "CURRICULUM" at bounding box center [1135, 246] width 169 height 31
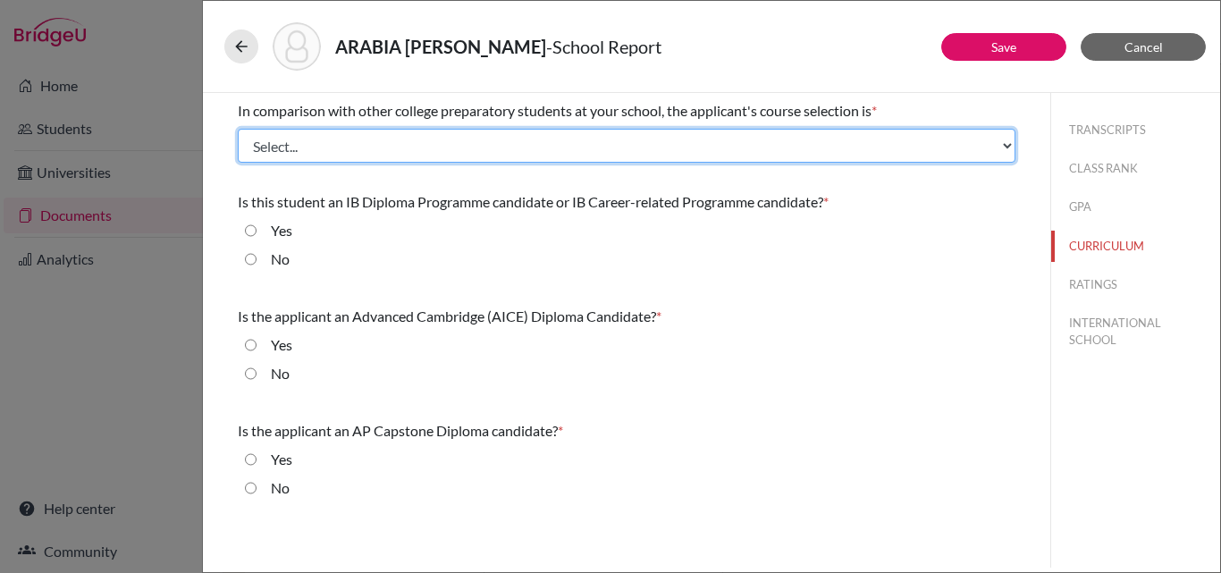
click at [466, 149] on select "Select... Less than demanding Average Demanding Very demanding Most demanding P…" at bounding box center [627, 146] width 778 height 34
select select "4"
click at [238, 129] on select "Select... Less than demanding Average Demanding Very demanding Most demanding P…" at bounding box center [627, 146] width 778 height 34
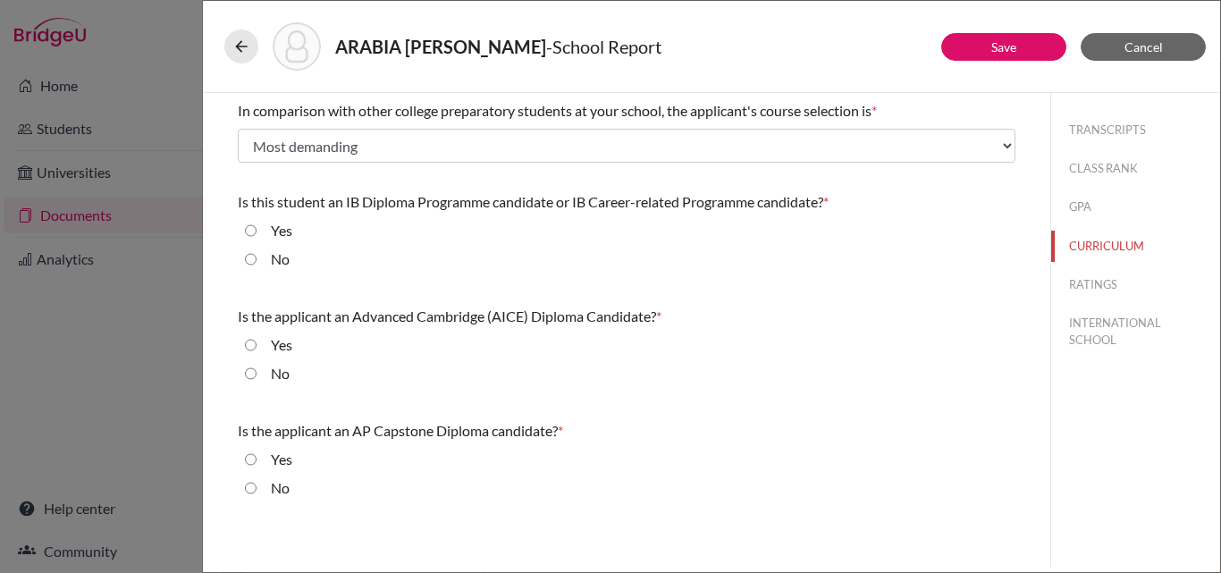
click at [251, 256] on input "No" at bounding box center [251, 259] width 12 height 21
radio input "true"
click at [251, 373] on input "No" at bounding box center [251, 373] width 12 height 21
radio input "true"
click at [249, 489] on input "No" at bounding box center [251, 487] width 12 height 21
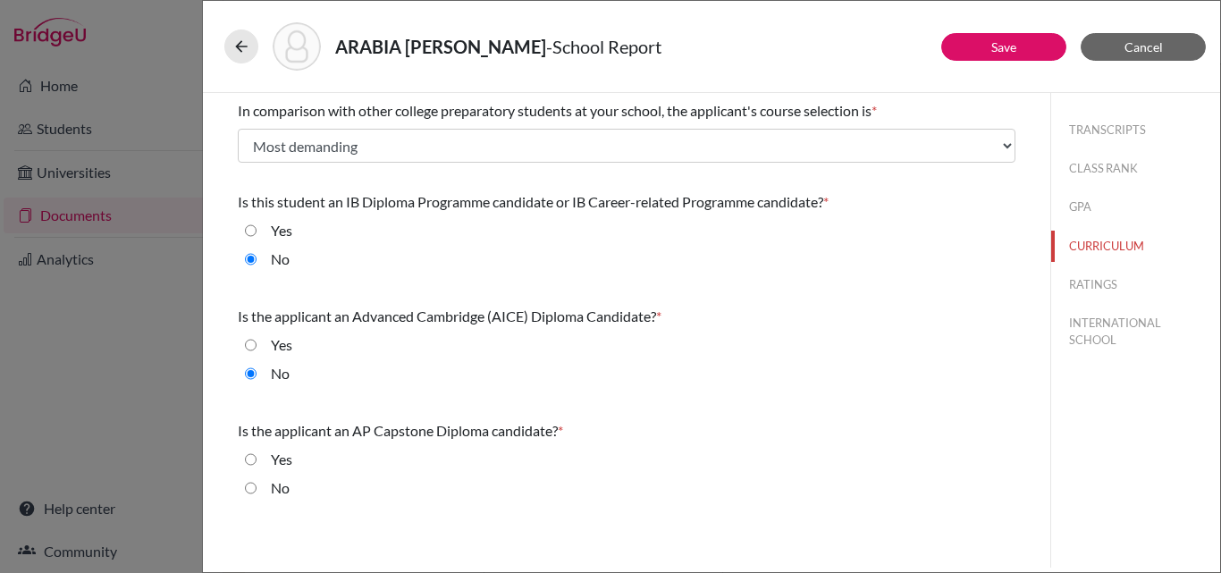
radio input "true"
click at [1092, 277] on button "RATINGS" at bounding box center [1135, 284] width 169 height 31
